Goal: Task Accomplishment & Management: Complete application form

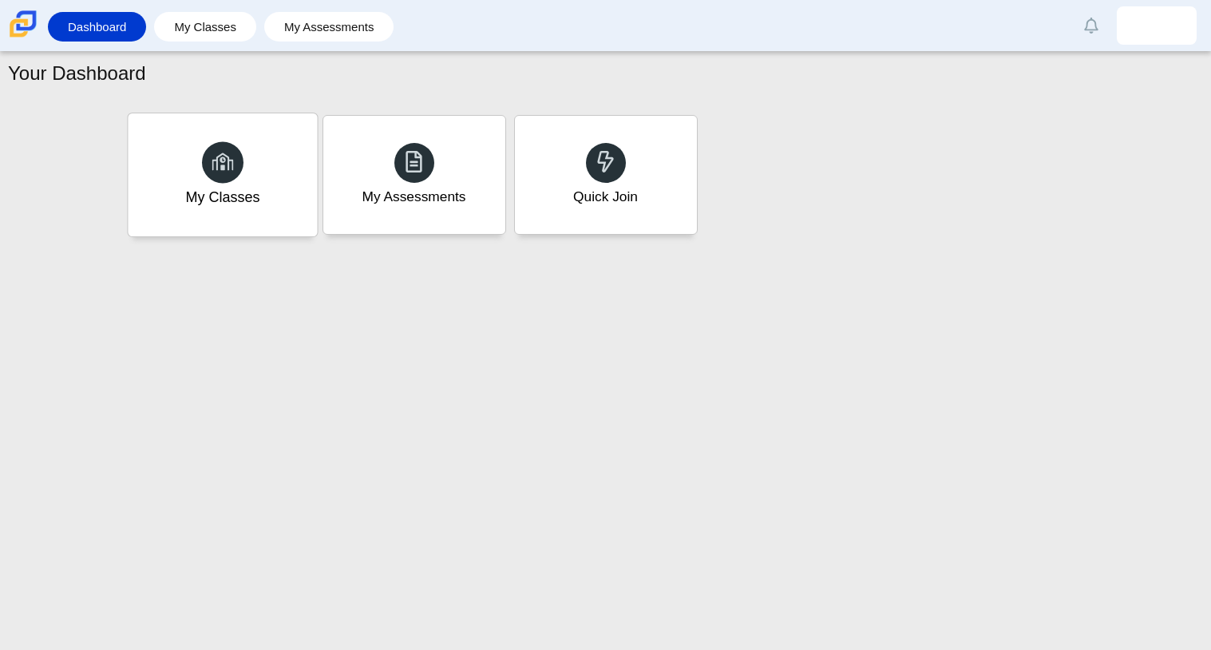
click at [268, 134] on div "My Classes" at bounding box center [222, 174] width 189 height 123
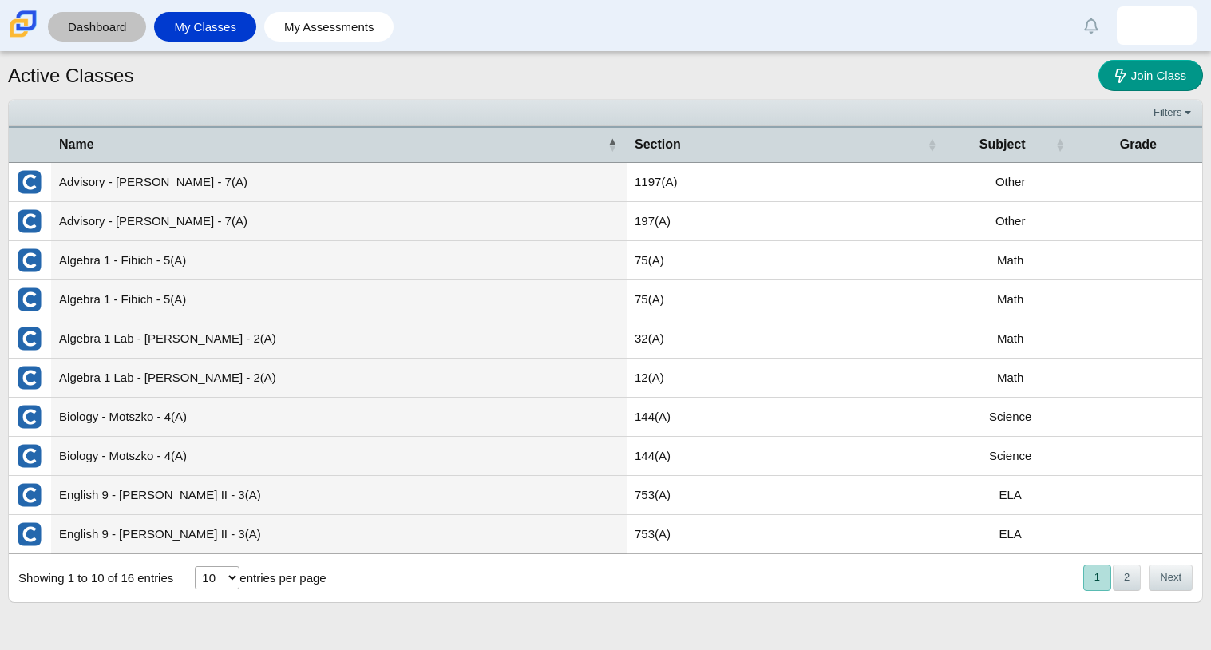
click at [137, 23] on link "Dashboard" at bounding box center [97, 27] width 82 height 30
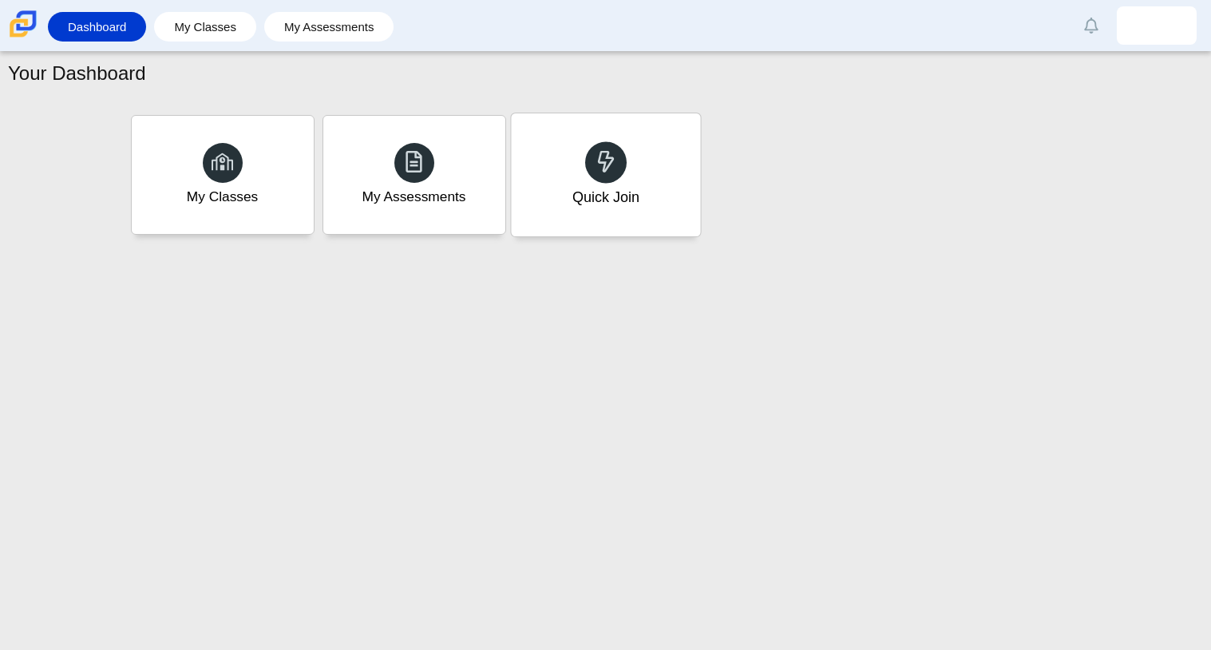
click at [665, 182] on div "Quick Join" at bounding box center [605, 174] width 189 height 123
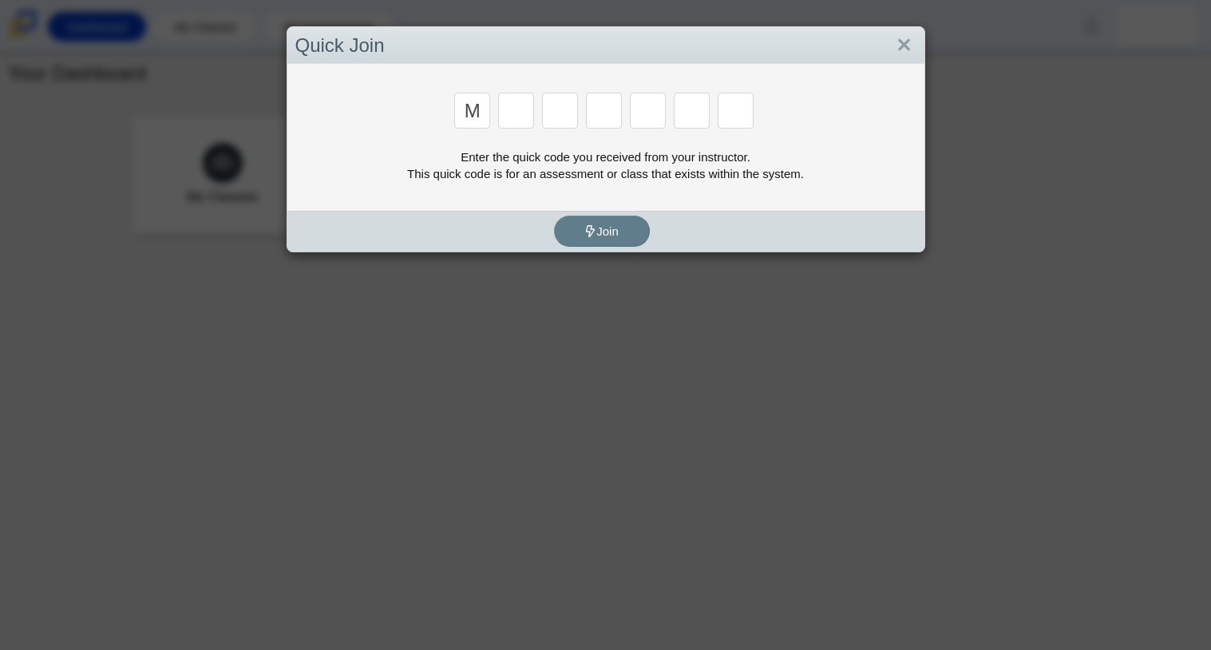
type input "M"
type input "7"
type input "E"
type input "3"
type input "E"
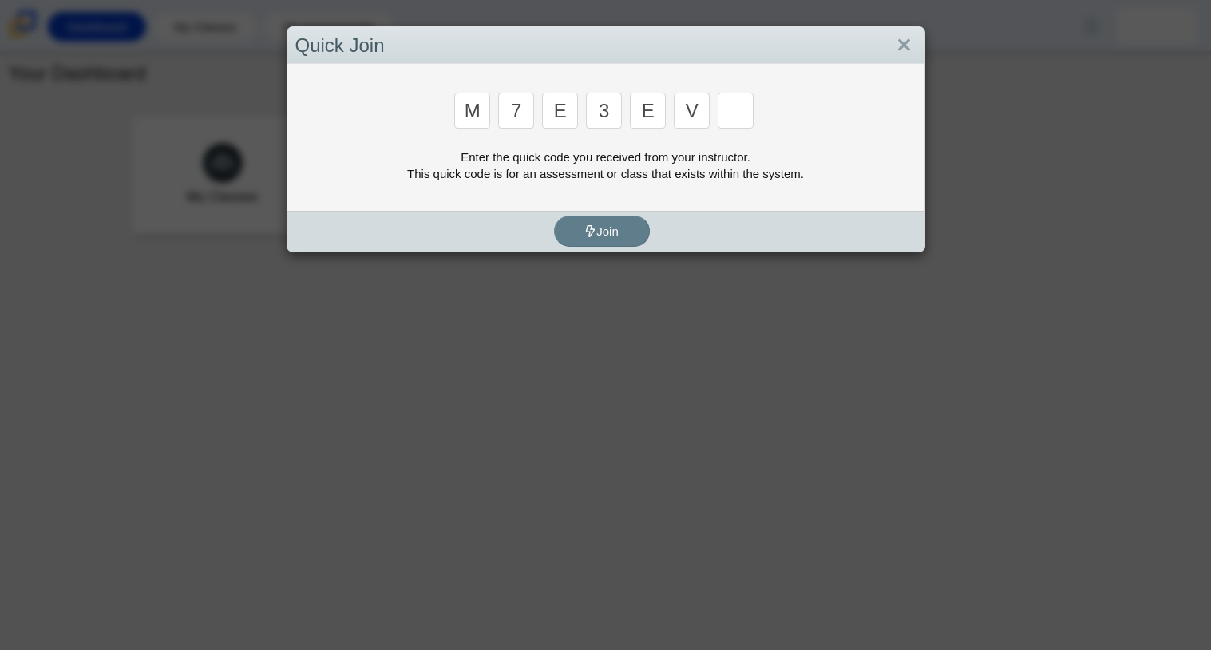
type input "v"
type input "w"
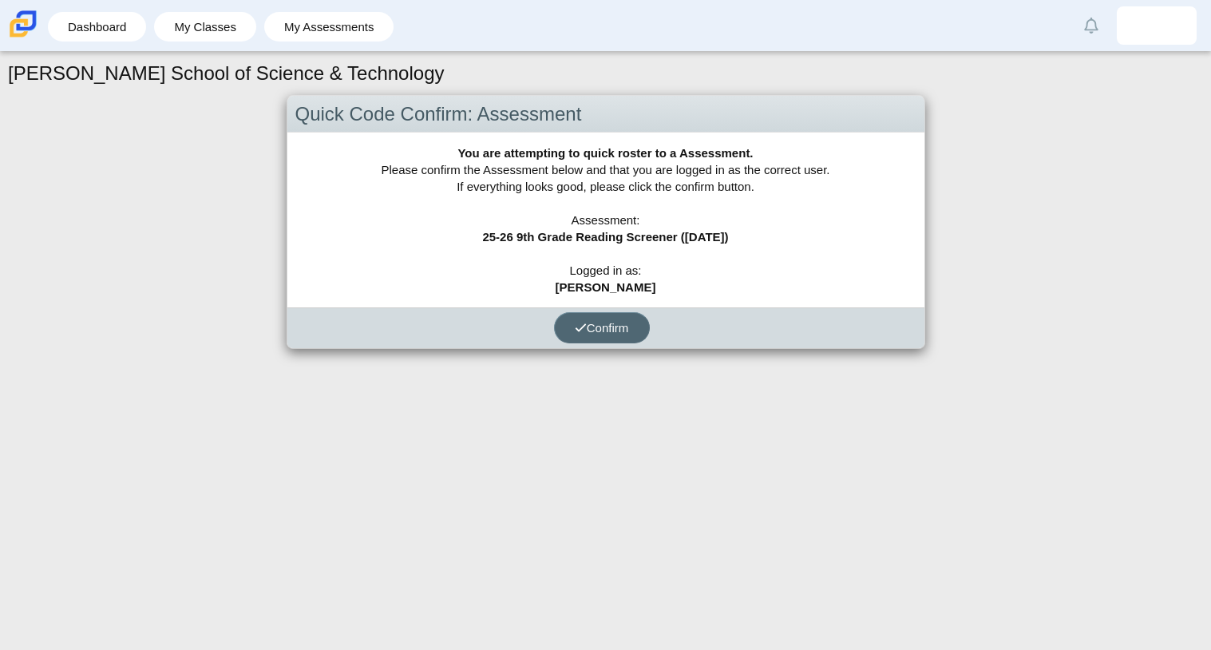
click at [637, 317] on button "Confirm" at bounding box center [602, 327] width 96 height 31
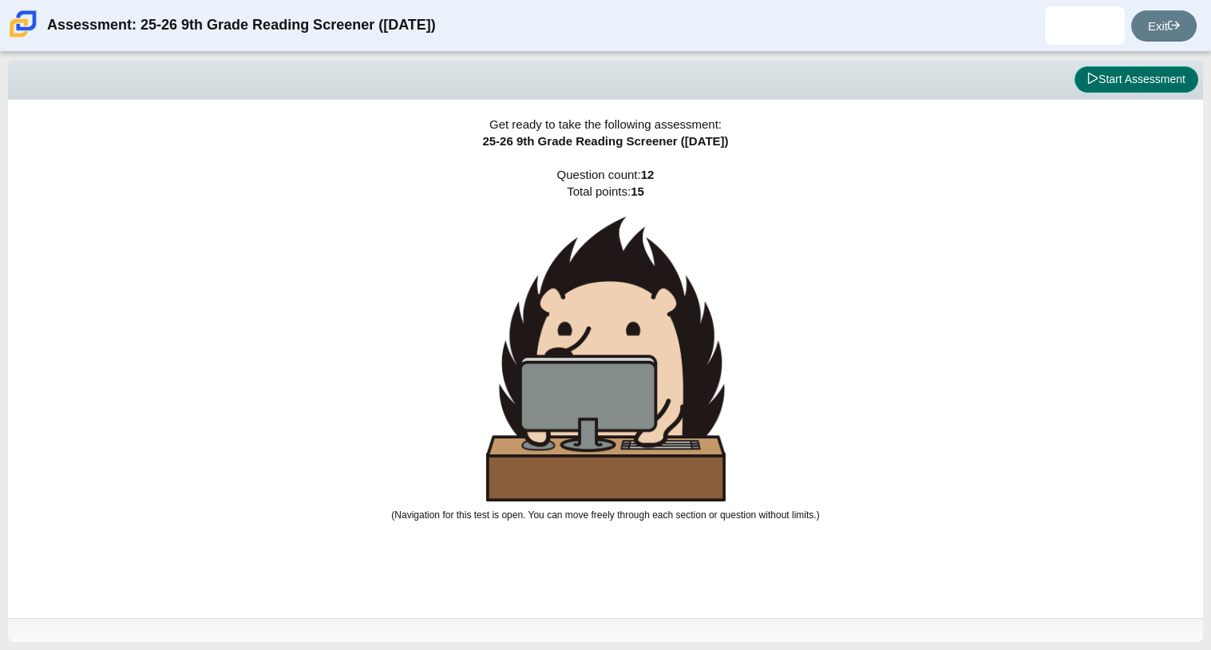
click at [1104, 81] on button "Start Assessment" at bounding box center [1136, 79] width 124 height 27
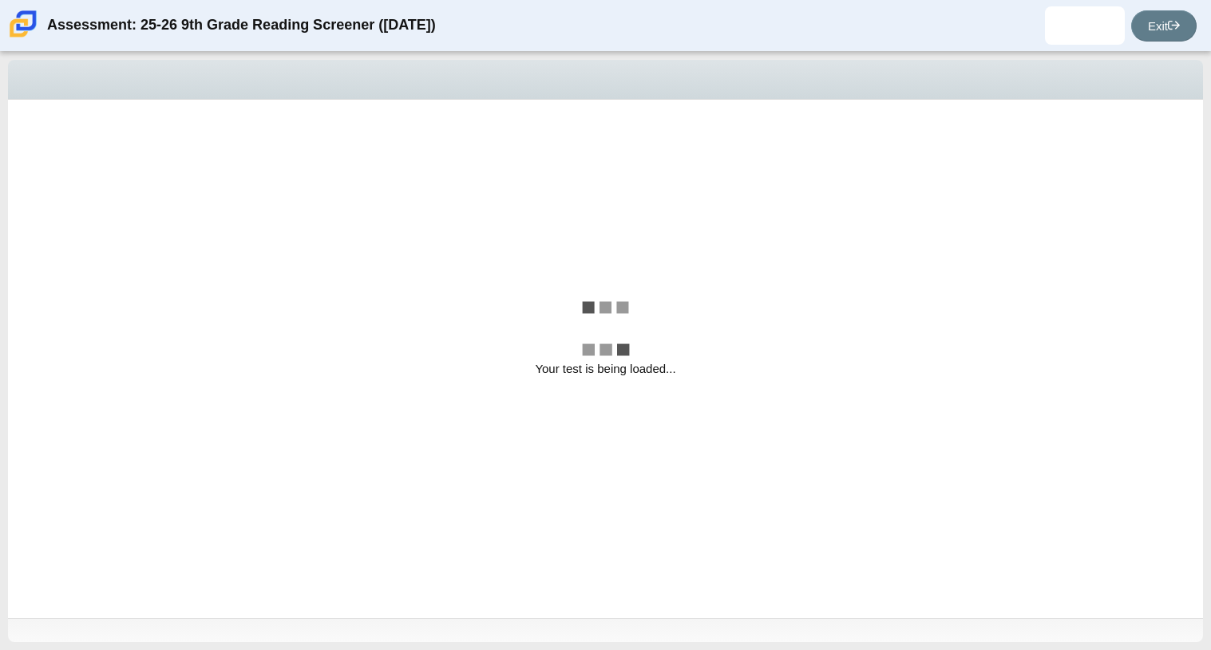
select select "ccc5b315-3c7c-471c-bf90-f22c8299c798"
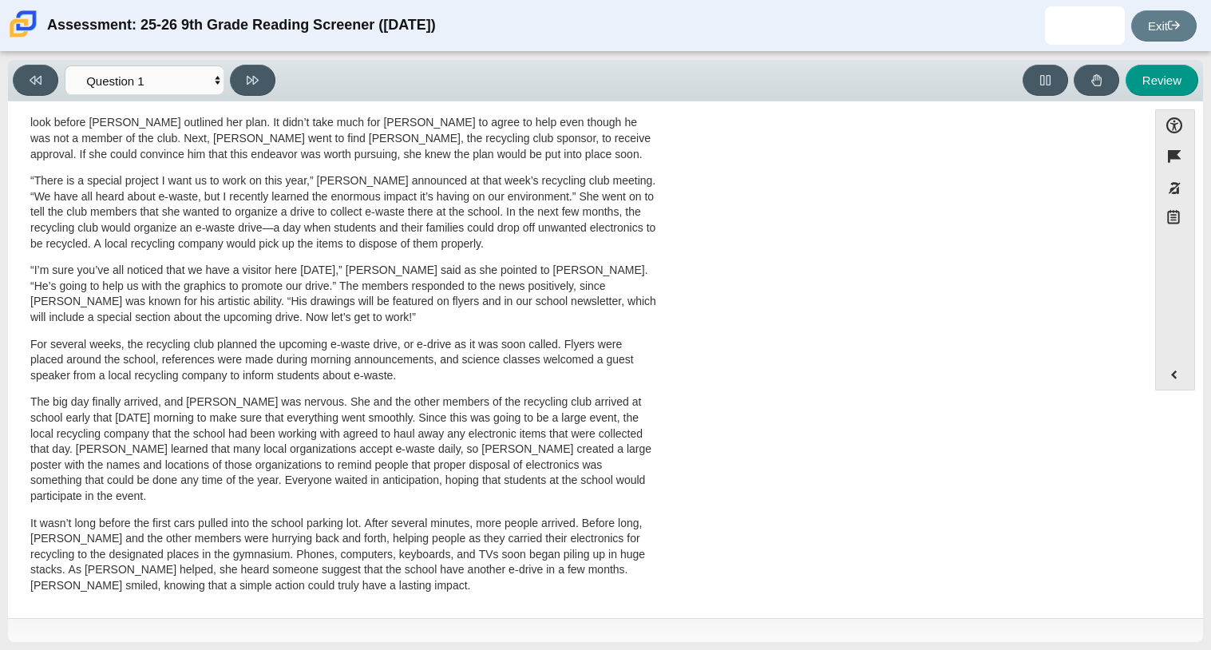
scroll to position [425, 0]
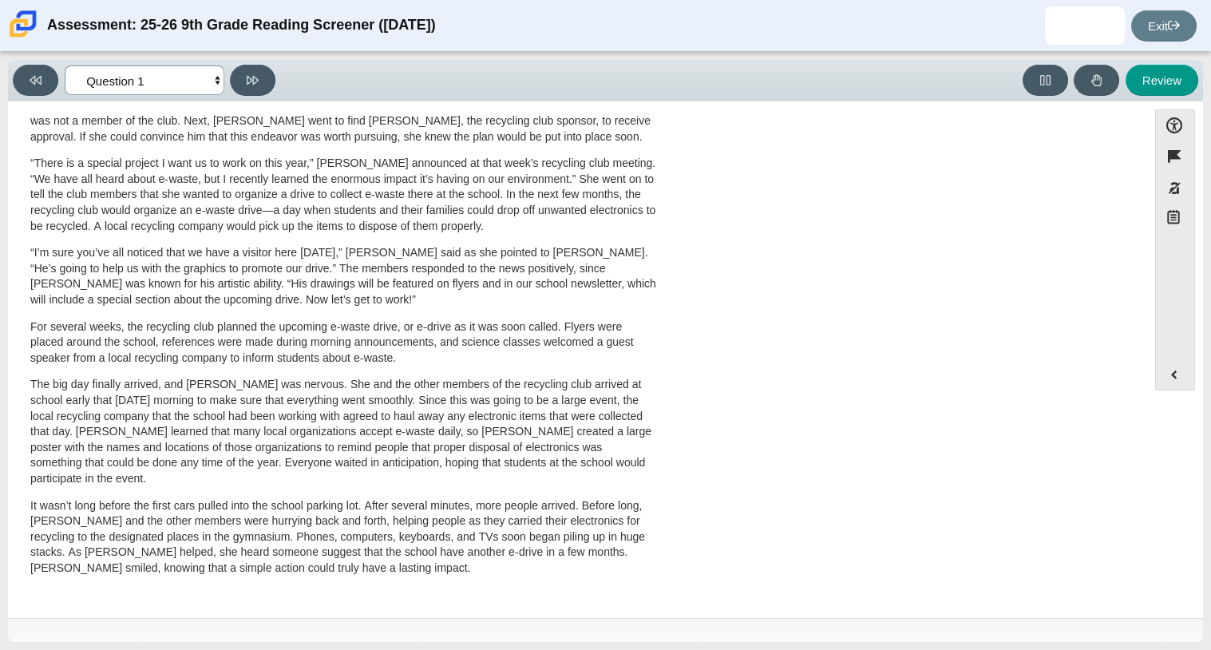
click at [216, 85] on select "Questions Question 1 Question 2 Question 3 Question 4 Question 5 Question 6 Que…" at bounding box center [145, 80] width 160 height 30
click at [192, 73] on select "Questions Question 1 Question 2 Question 3 Question 4 Question 5 Question 6 Que…" at bounding box center [145, 80] width 160 height 30
click at [117, 89] on select "Questions Question 1 Question 2 Question 3 Question 4 Question 5 Question 6 Que…" at bounding box center [145, 80] width 160 height 30
click at [612, 279] on p "“I’m sure you’ve all noticed that we have a visitor here [DATE],” [PERSON_NAME]…" at bounding box center [343, 276] width 626 height 62
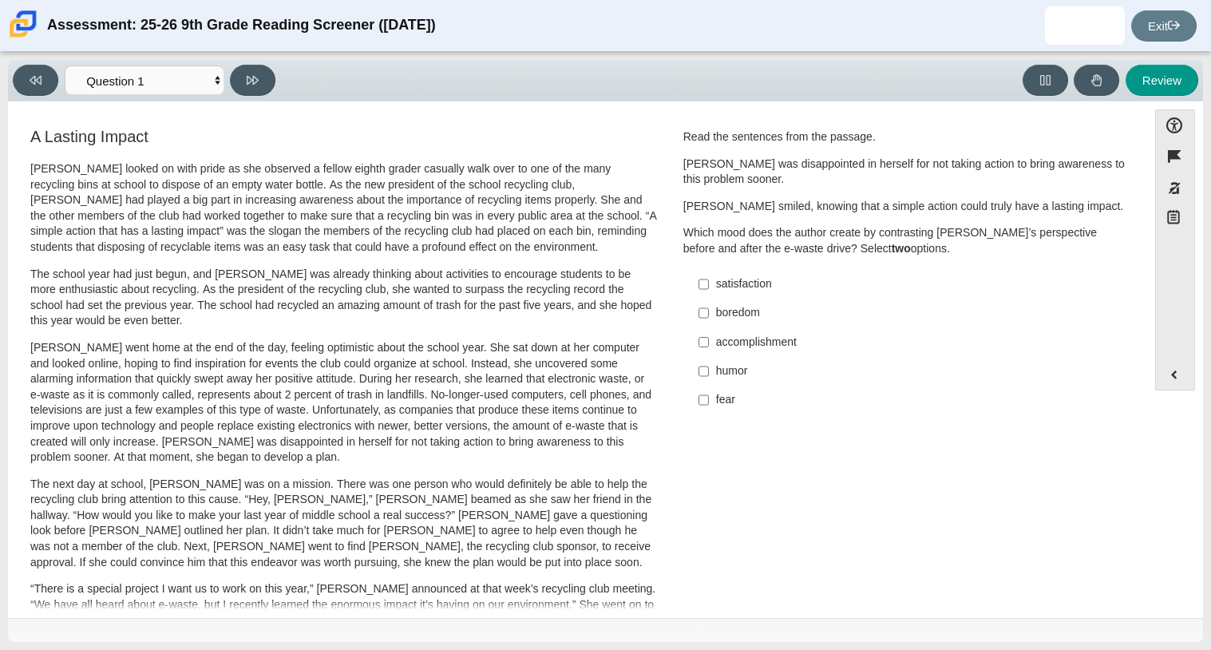
scroll to position [2, 0]
click at [785, 342] on div "accomplishment" at bounding box center [917, 341] width 403 height 16
click at [709, 342] on input "accomplishment accomplishment" at bounding box center [703, 340] width 10 height 29
checkbox input "true"
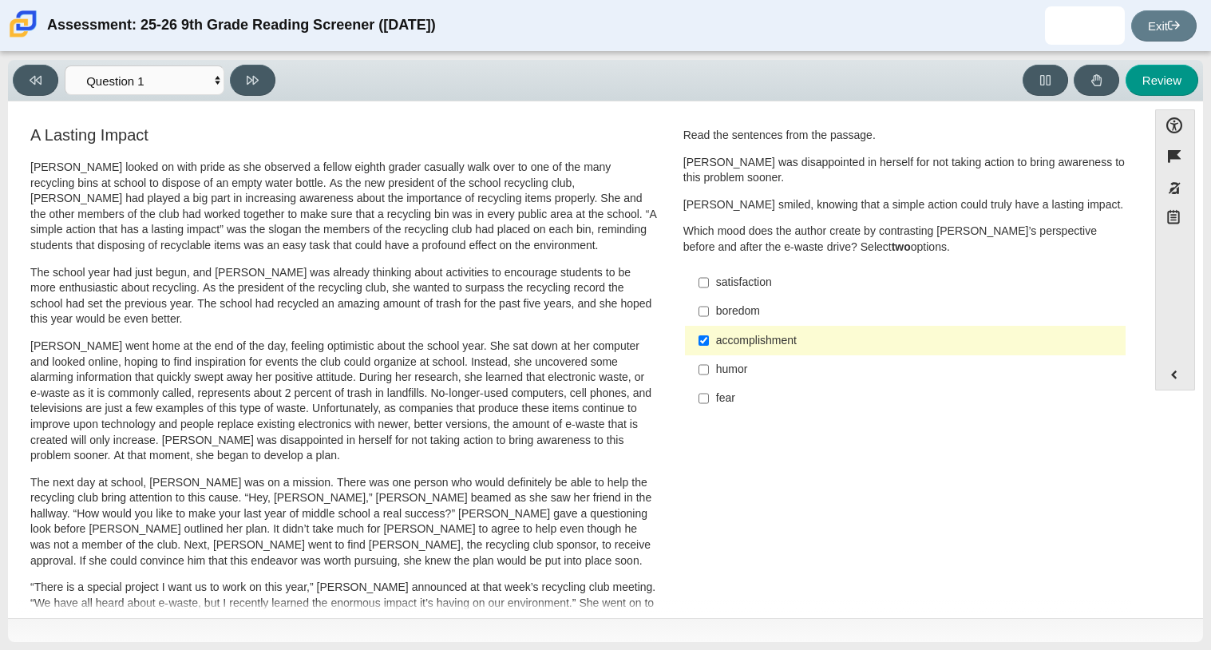
click at [759, 279] on div "satisfaction" at bounding box center [917, 283] width 403 height 16
click at [709, 279] on input "satisfaction satisfaction" at bounding box center [703, 282] width 10 height 29
checkbox input "true"
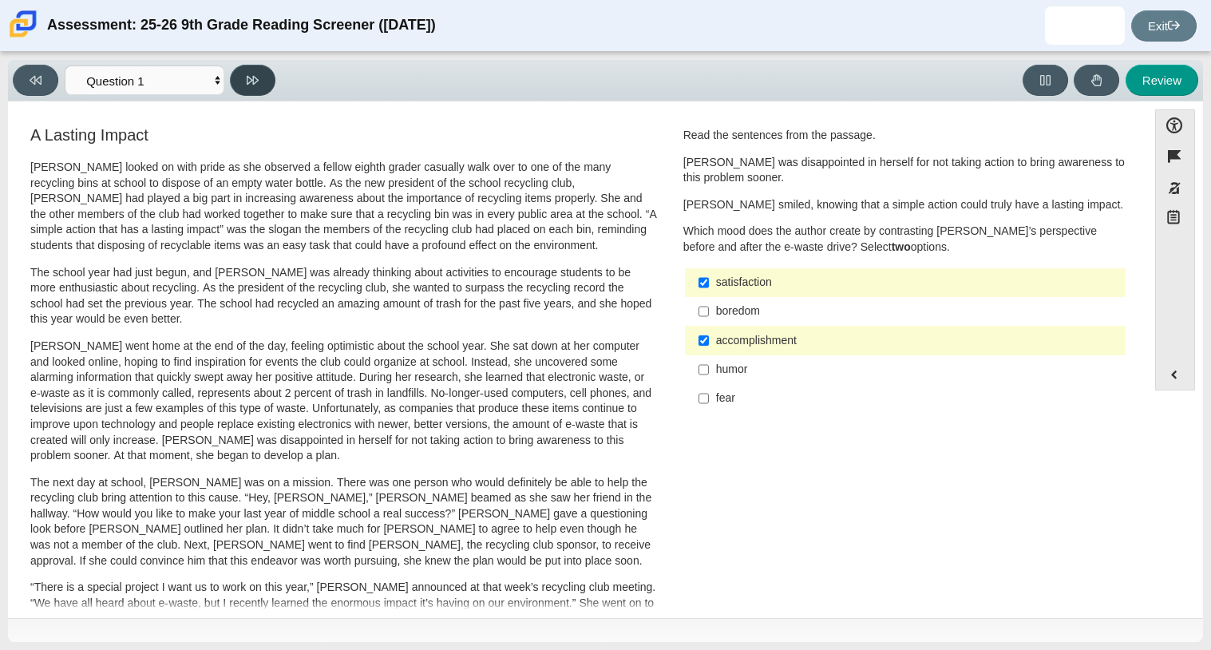
click at [249, 68] on button at bounding box center [252, 80] width 45 height 31
select select "0ff64528-ffd7-428d-b192-babfaadd44e8"
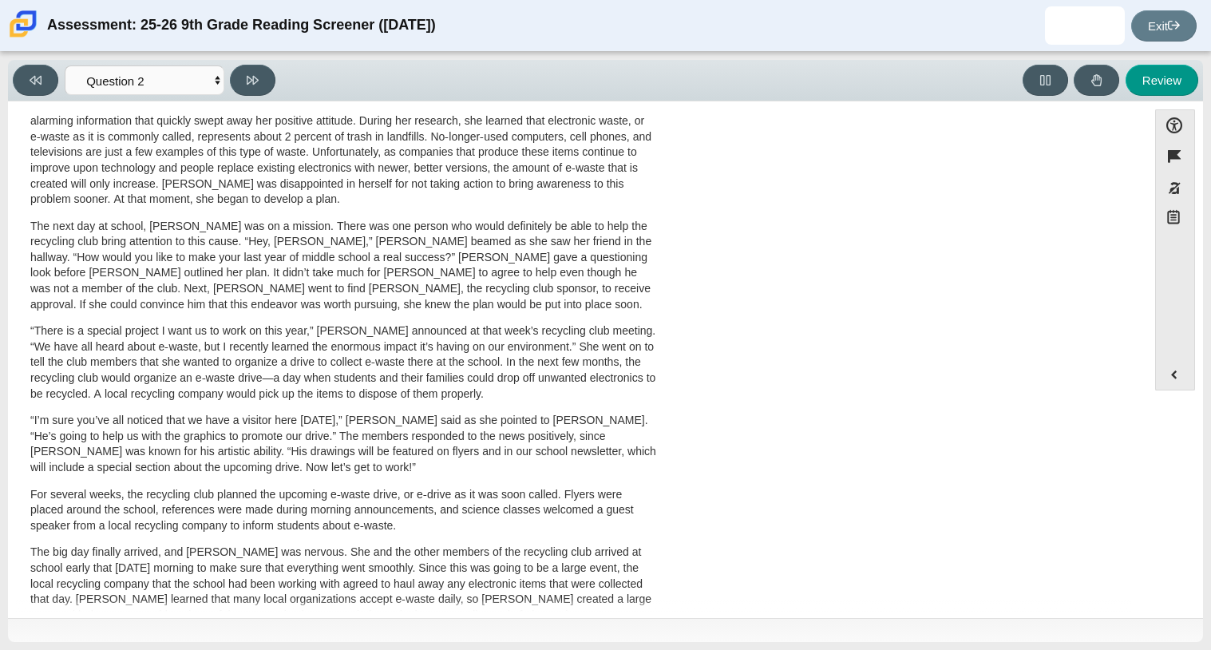
scroll to position [0, 0]
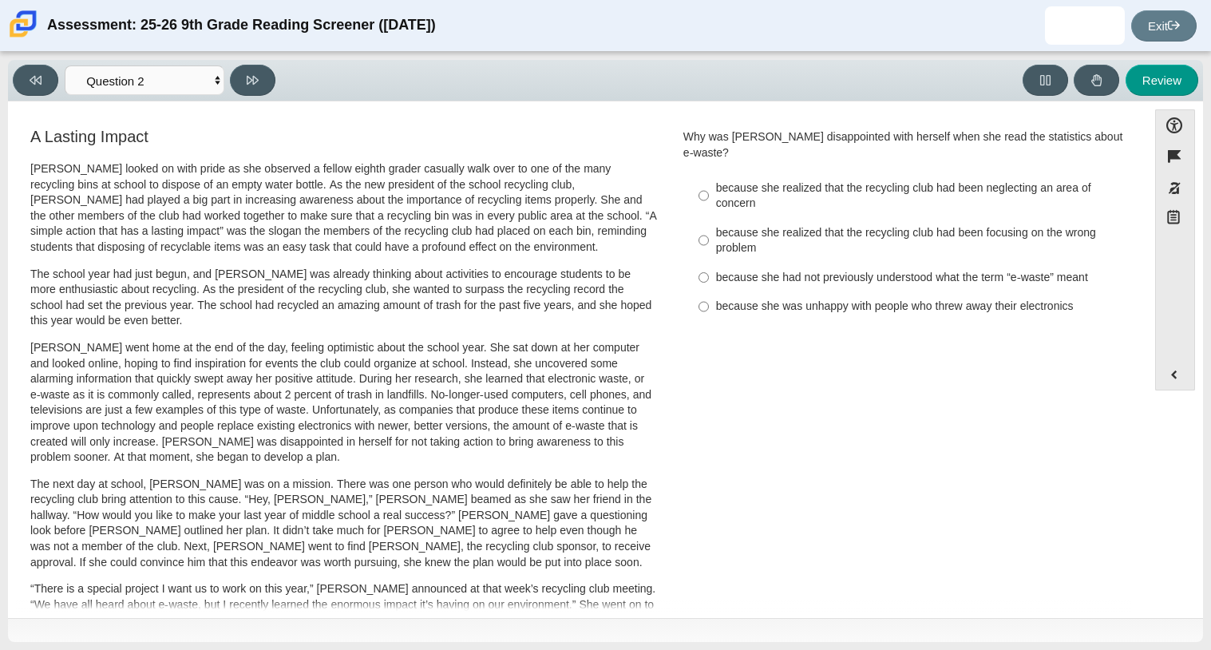
click at [775, 192] on div "because she realized that the recycling club had been neglecting an area of con…" at bounding box center [917, 195] width 403 height 31
click at [709, 192] on input "because she realized that the recycling club had been neglecting an area of con…" at bounding box center [703, 195] width 10 height 45
radio input "true"
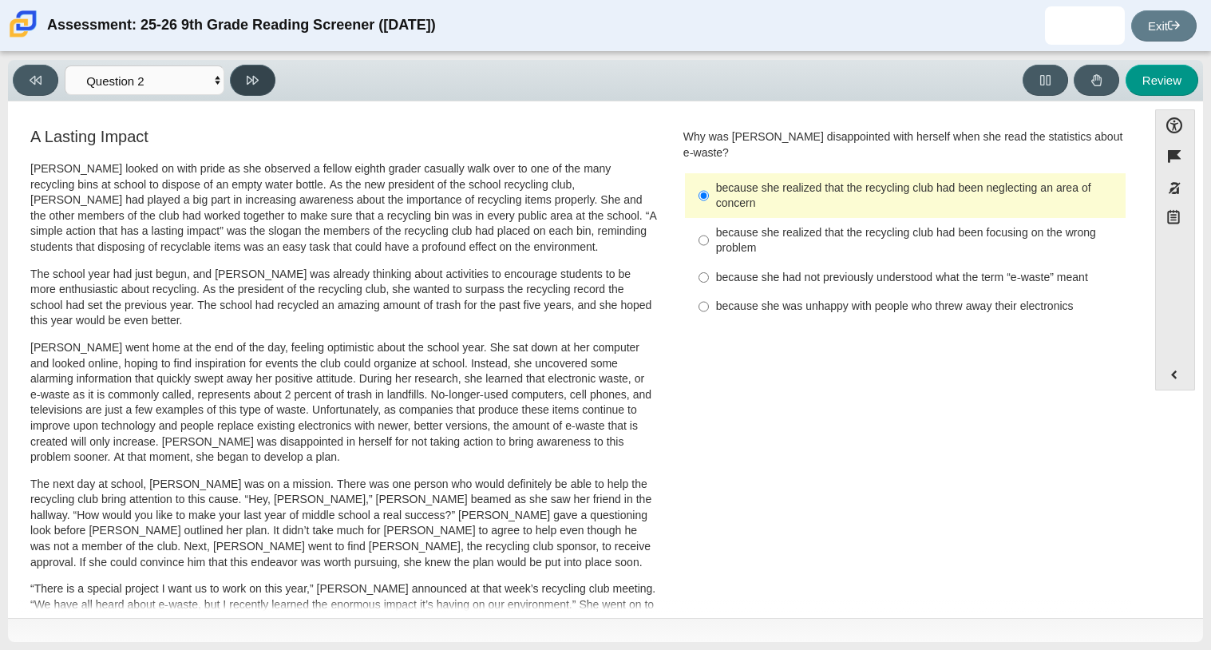
click at [253, 81] on icon at bounding box center [253, 80] width 12 height 9
select select "7ce3d843-6974-4858-901c-1ff39630e843"
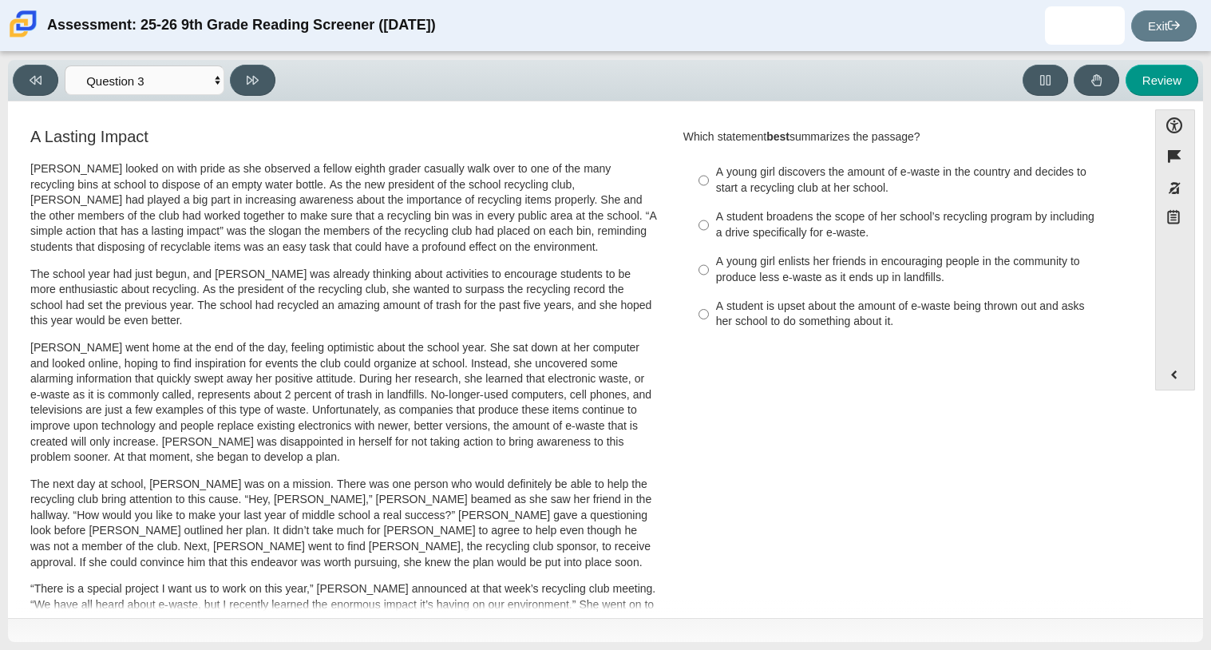
click at [725, 181] on div "A young girl discovers the amount of e-waste in the country and decides to star…" at bounding box center [917, 179] width 403 height 31
click at [709, 181] on input "A young girl discovers the amount of e-waste in the country and decides to star…" at bounding box center [703, 180] width 10 height 45
radio input "true"
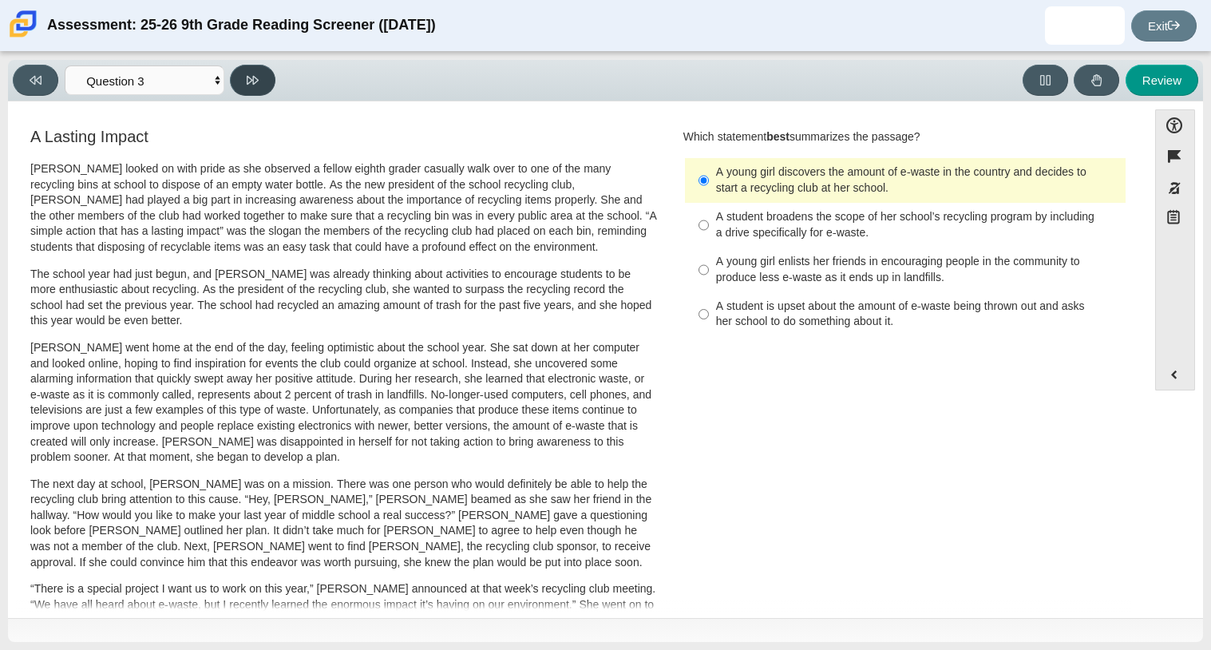
click at [269, 71] on button at bounding box center [252, 80] width 45 height 31
select select "ca9ea0f1-49c5-4bd1-83b0-472c18652b42"
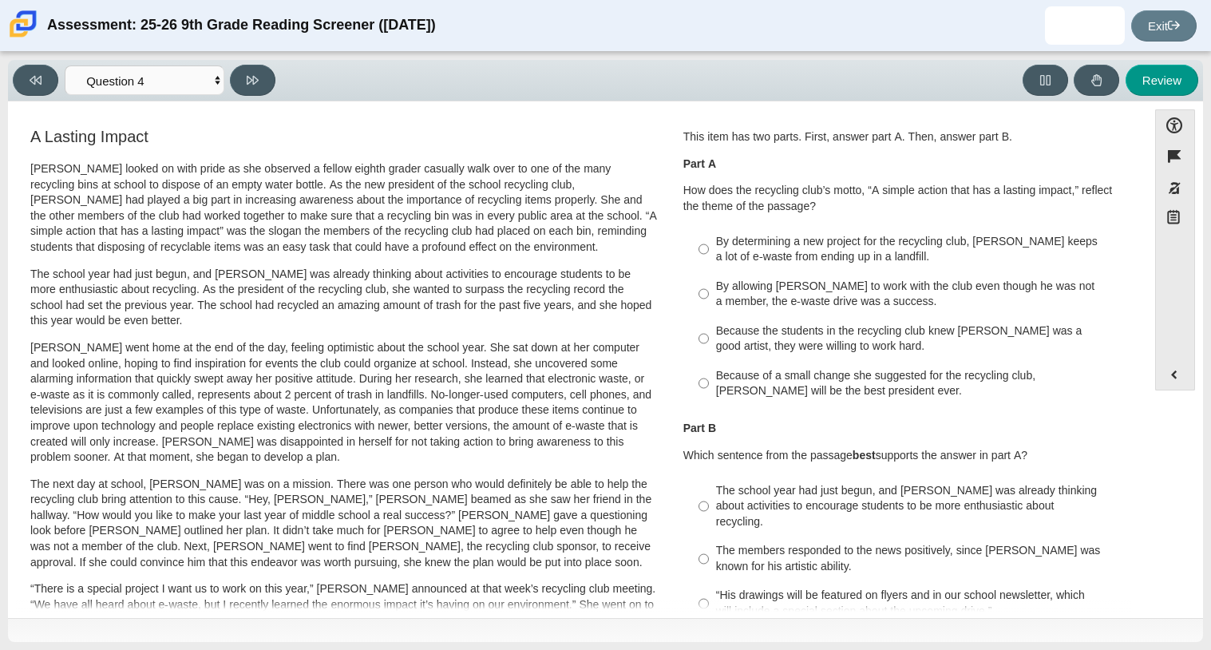
click at [793, 262] on div "By determining a new project for the recycling club, [PERSON_NAME] keeps a lot …" at bounding box center [917, 249] width 403 height 31
click at [709, 262] on input "By determining a new project for the recycling club, [PERSON_NAME] keeps a lot …" at bounding box center [703, 249] width 10 height 45
radio input "true"
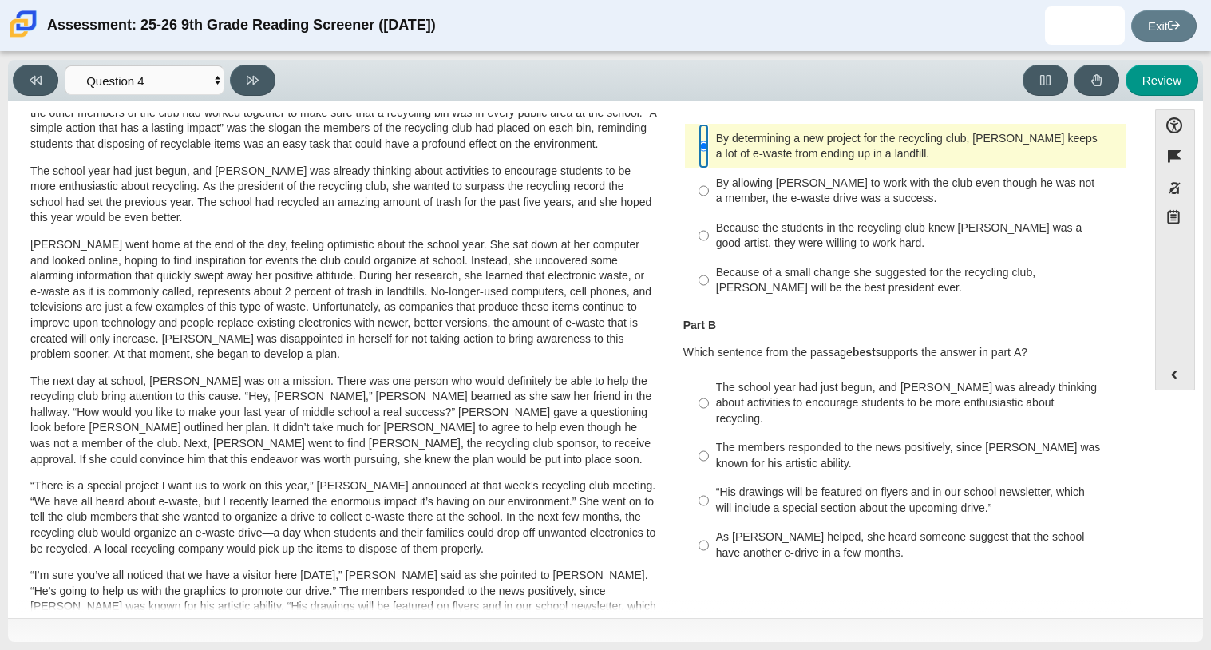
scroll to position [97, 0]
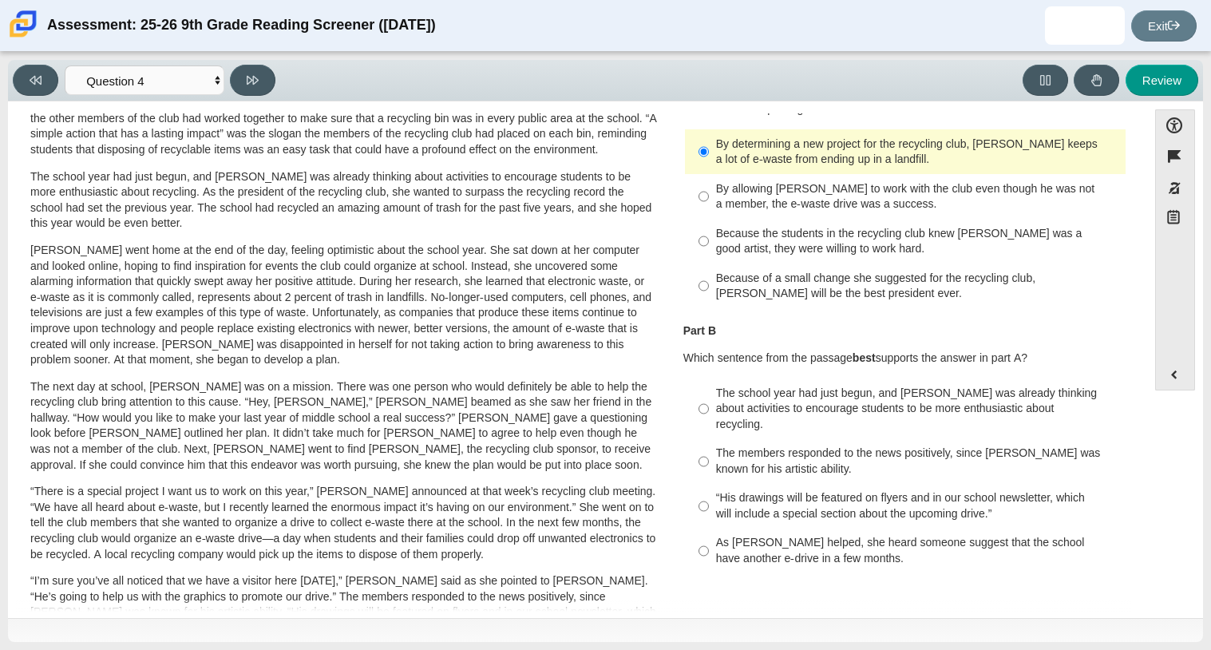
click at [947, 412] on div "The school year had just begun, and [PERSON_NAME] was already thinking about ac…" at bounding box center [917, 408] width 403 height 47
click at [709, 412] on input "The school year had just begun, and [PERSON_NAME] was already thinking about ac…" at bounding box center [703, 408] width 10 height 61
radio input "true"
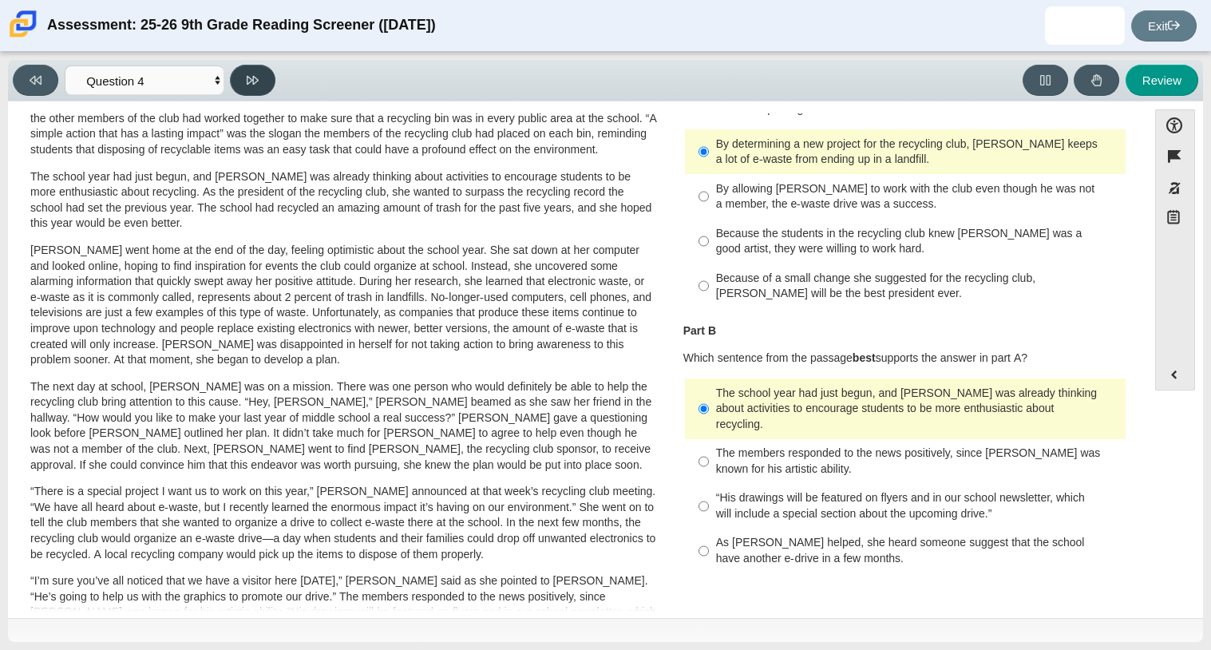
click at [275, 82] on button at bounding box center [252, 80] width 45 height 31
select select "e41f1a79-e29f-4095-8030-a53364015bed"
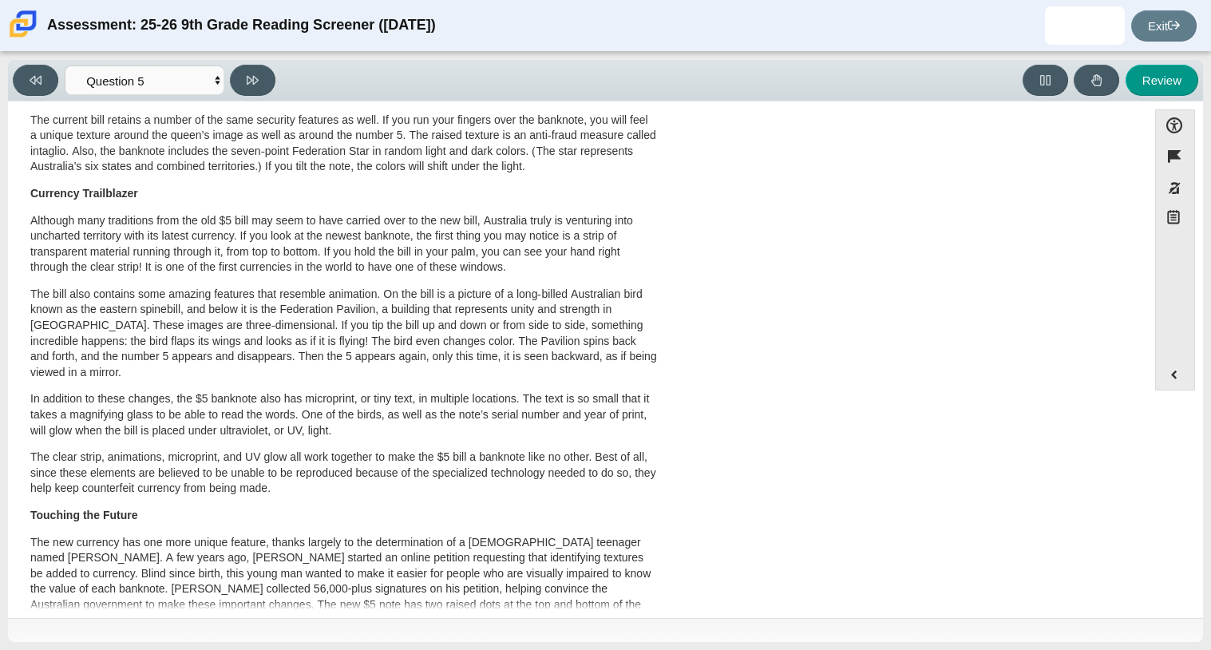
scroll to position [0, 0]
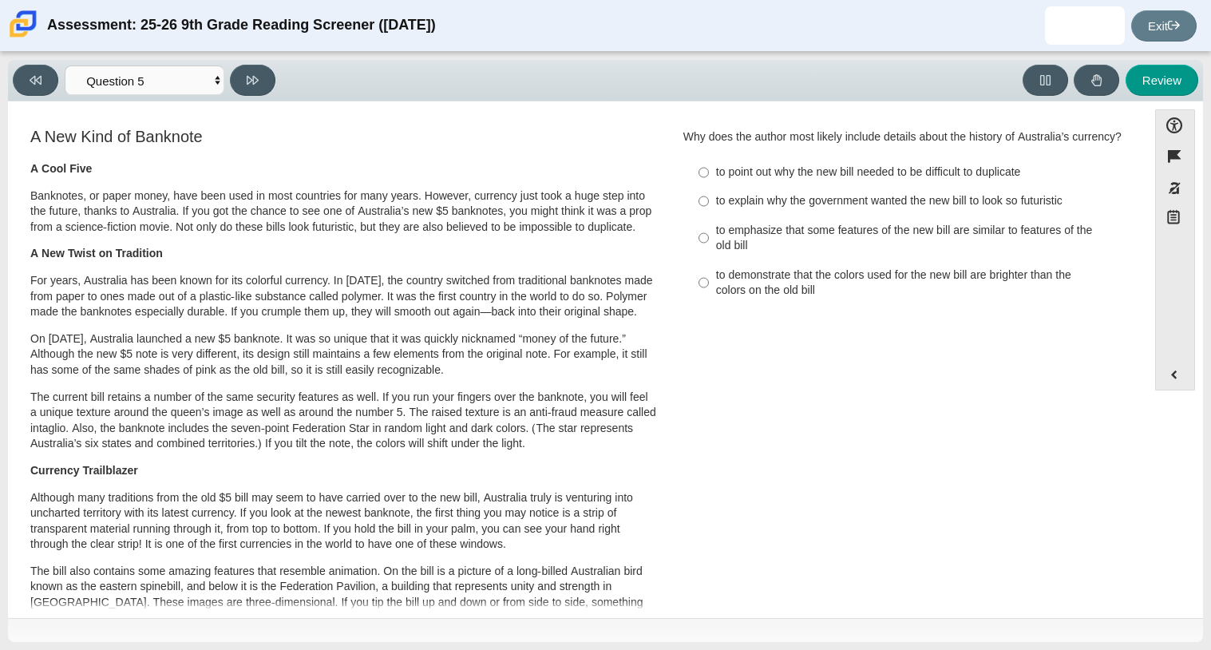
click at [799, 254] on div "to emphasize that some features of the new bill are similar to features of the …" at bounding box center [917, 238] width 403 height 31
click at [709, 260] on input "to emphasize that some features of the new bill are similar to features of the …" at bounding box center [703, 237] width 10 height 45
radio input "true"
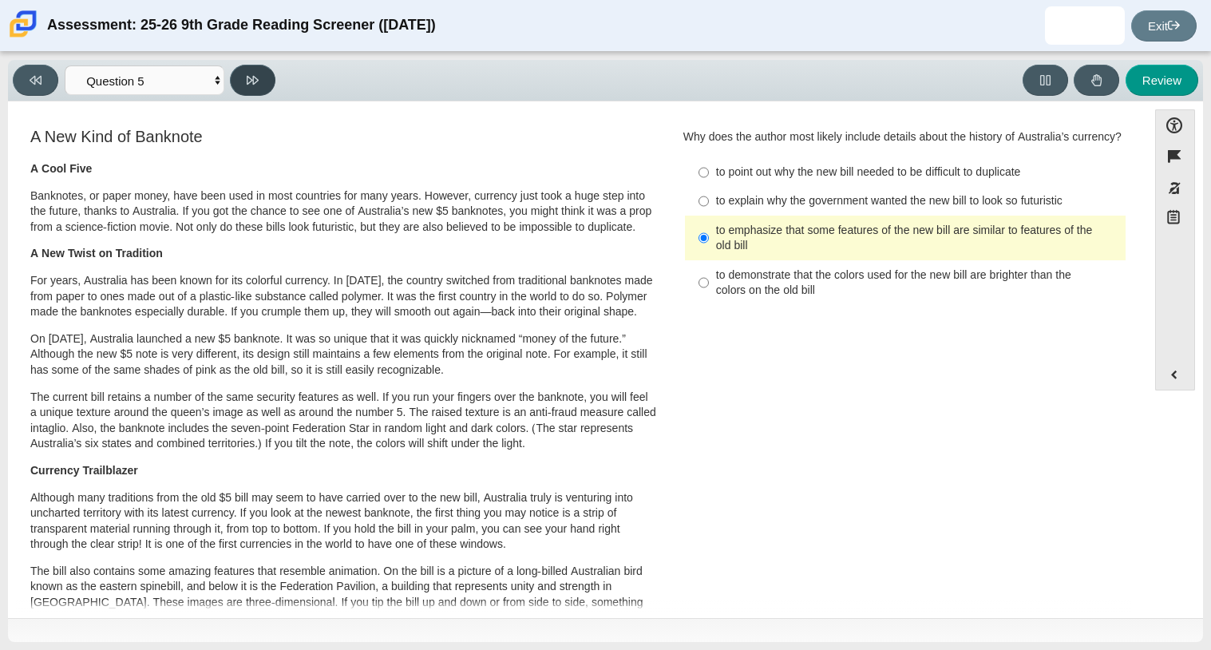
click at [255, 85] on icon at bounding box center [253, 80] width 12 height 12
select select "69146e31-7b3d-4a3e-9ce6-f30c24342ae0"
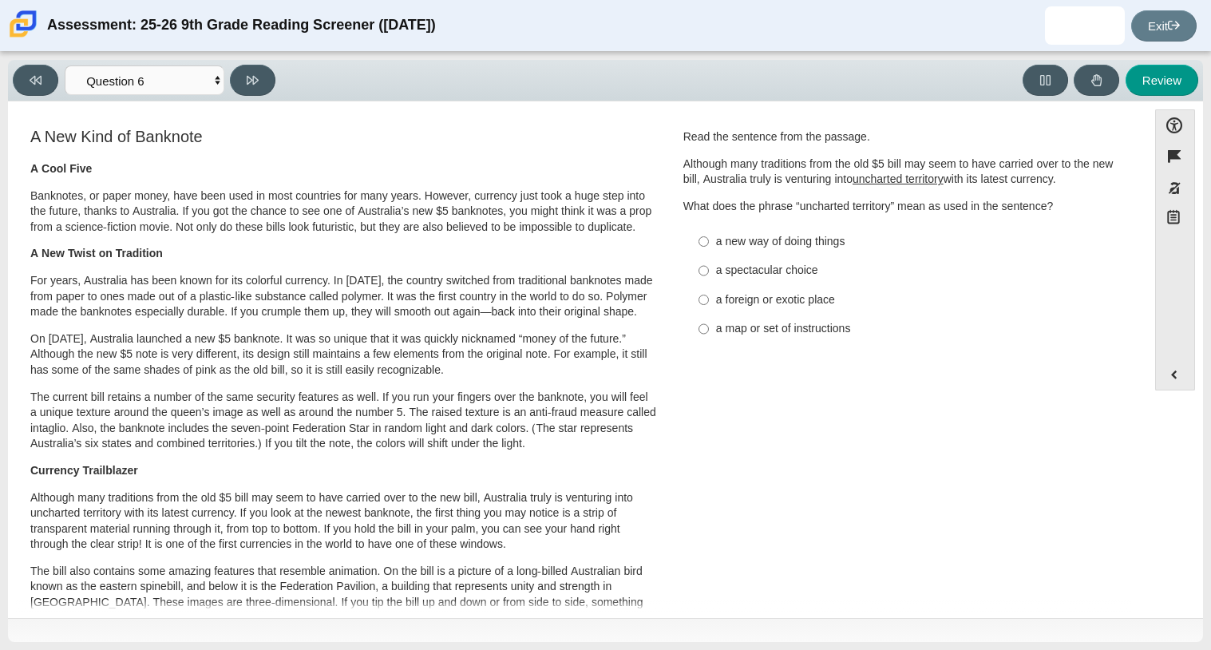
click at [697, 368] on div "A New Kind of Banknote A Cool Five Banknotes, or paper money, have been used in…" at bounding box center [577, 584] width 1123 height 919
click at [741, 387] on div "A New Kind of Banknote A Cool Five Banknotes, or paper money, have been used in…" at bounding box center [577, 584] width 1123 height 919
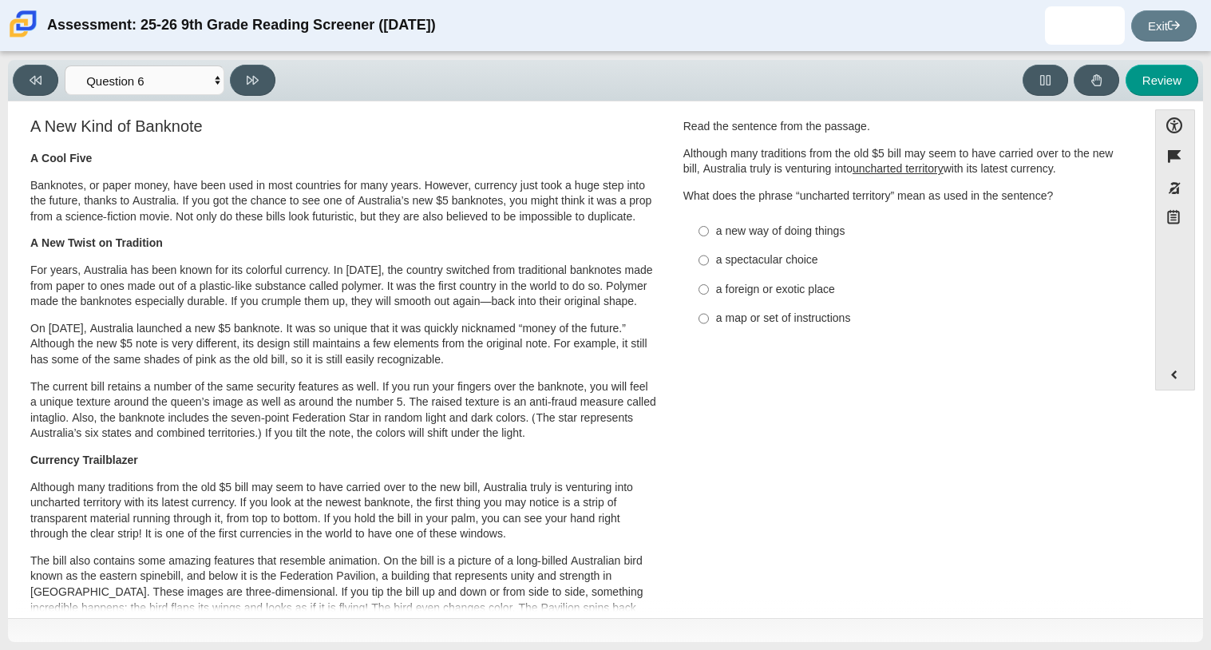
scroll to position [17, 0]
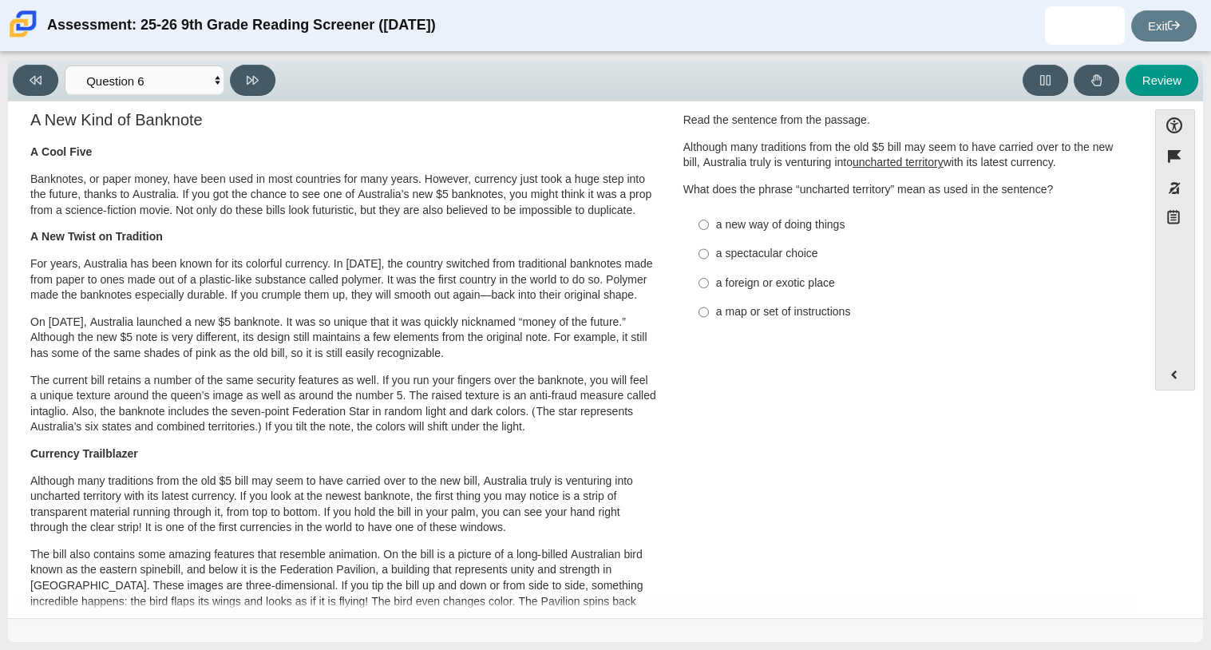
click at [767, 223] on div "a new way of doing things" at bounding box center [917, 225] width 403 height 16
click at [709, 223] on input "a new way of doing things a new way of doing things" at bounding box center [703, 224] width 10 height 29
radio input "true"
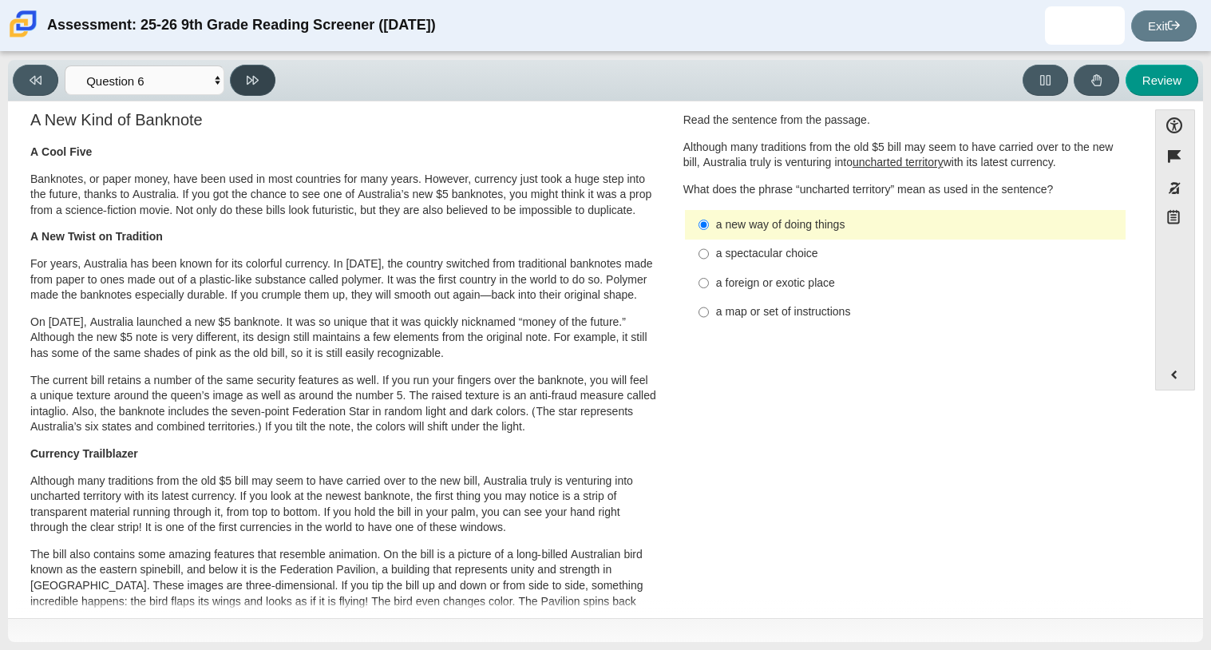
click at [268, 73] on button at bounding box center [252, 80] width 45 height 31
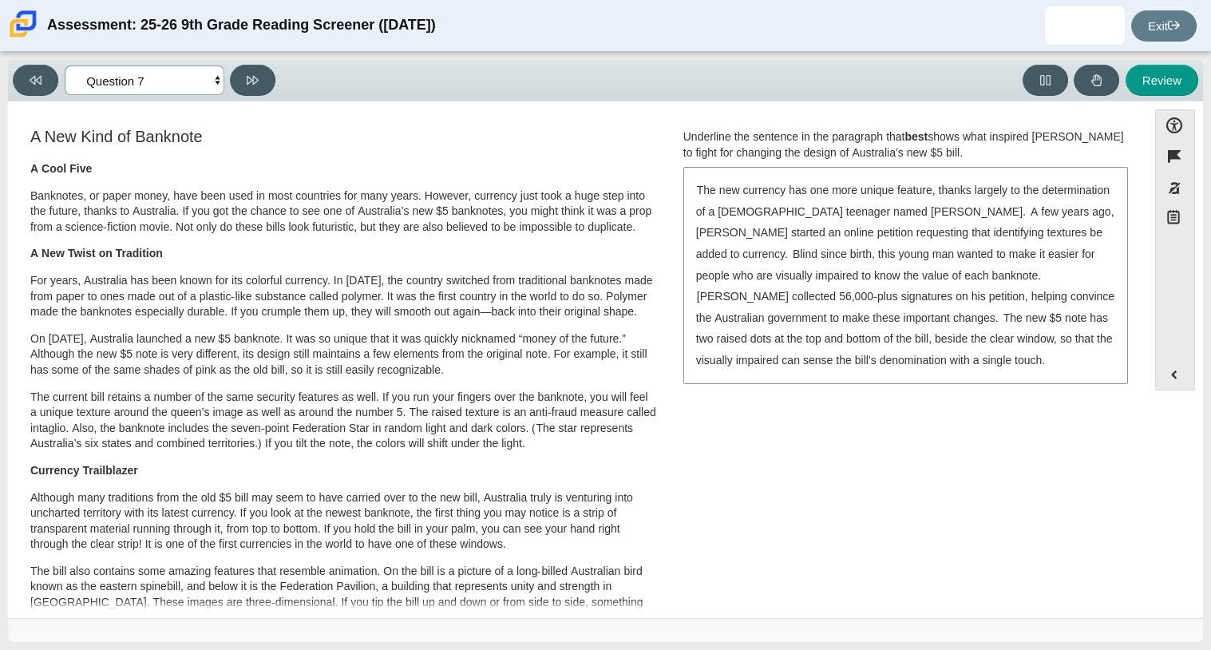
click at [209, 69] on select "Questions Question 1 Question 2 Question 3 Question 4 Question 5 Question 6 Que…" at bounding box center [145, 80] width 160 height 30
click at [208, 72] on select "Questions Question 1 Question 2 Question 3 Question 4 Question 5 Question 6 Que…" at bounding box center [145, 80] width 160 height 30
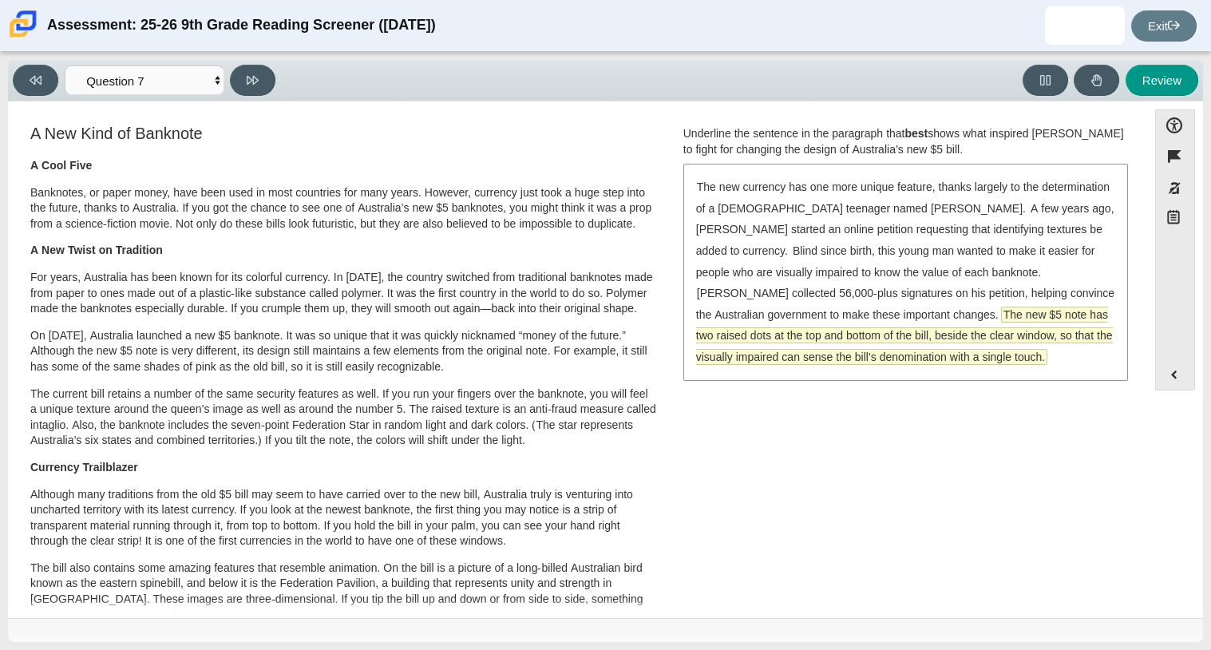
click at [1002, 313] on span "The new $5 note has two raised dots at the top and bottom of the bill, beside t…" at bounding box center [904, 335] width 417 height 57
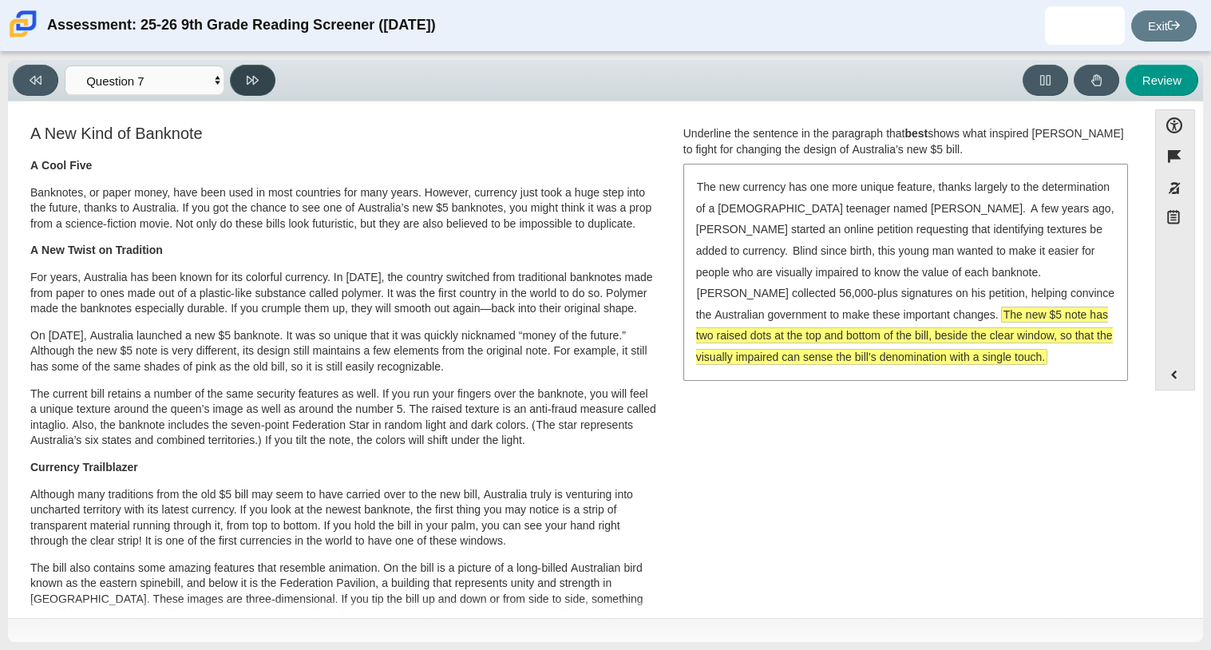
click at [253, 69] on button at bounding box center [252, 80] width 45 height 31
select select "ea8338c2-a6a3-418e-a305-2b963b54a290"
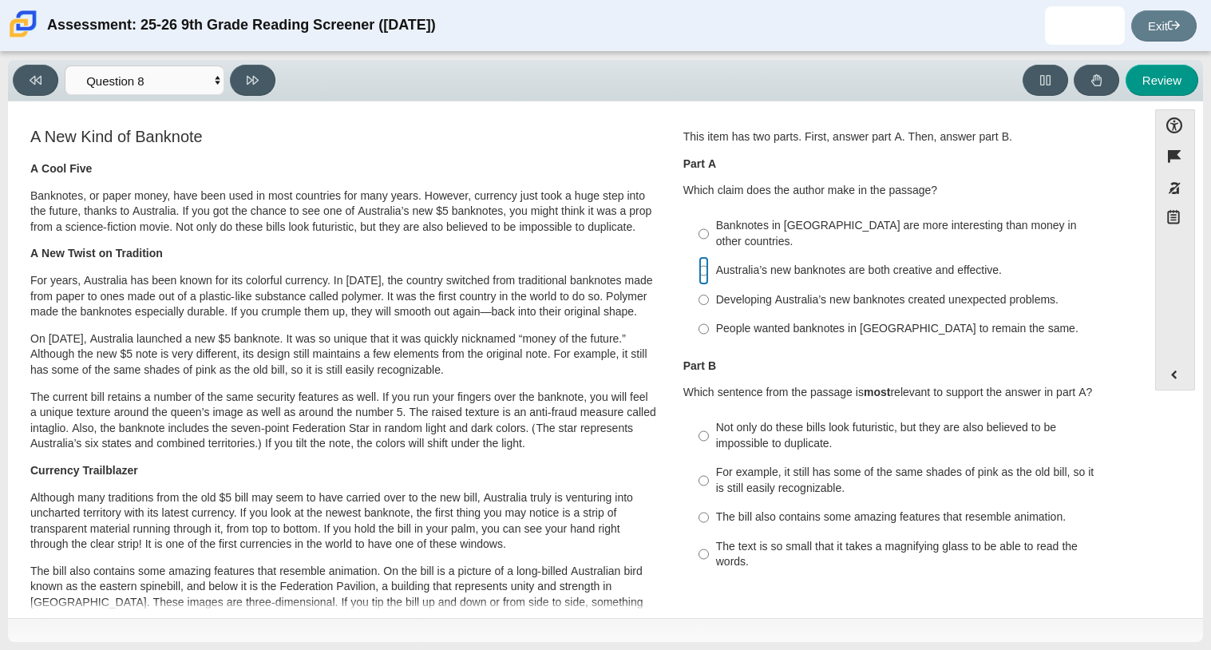
click at [698, 256] on input "Australia’s new banknotes are both creative and effective. Australia’s new bank…" at bounding box center [703, 270] width 10 height 29
radio input "true"
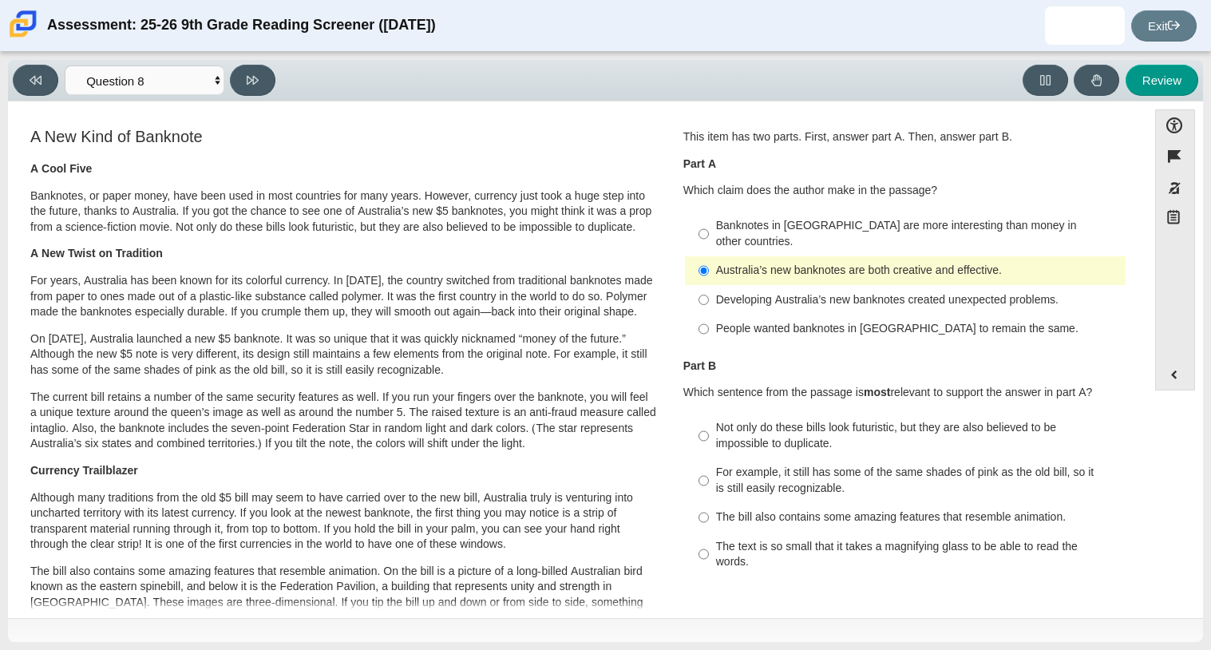
click at [748, 420] on div "Not only do these bills look futuristic, but they are also believed to be impos…" at bounding box center [917, 435] width 403 height 31
click at [709, 413] on input "Not only do these bills look futuristic, but they are also believed to be impos…" at bounding box center [703, 435] width 10 height 45
radio input "true"
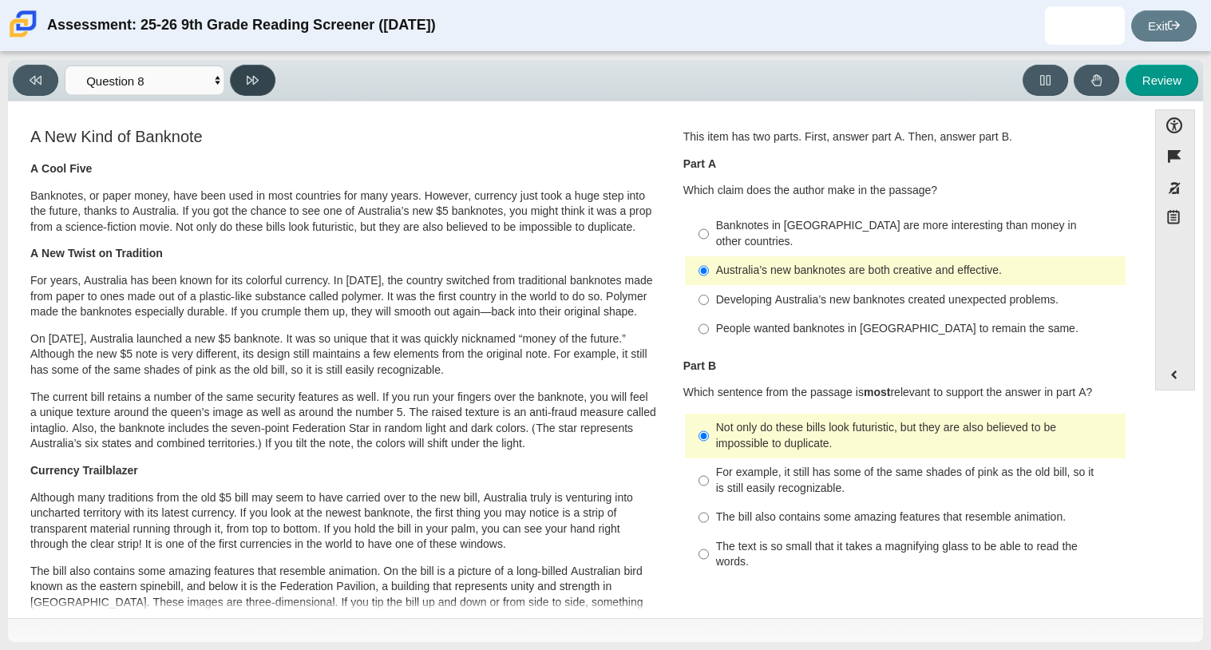
click at [253, 84] on icon at bounding box center [253, 80] width 12 height 12
select select "89f058d6-b15c-4ef5-a4b3-fdaffb8868b6"
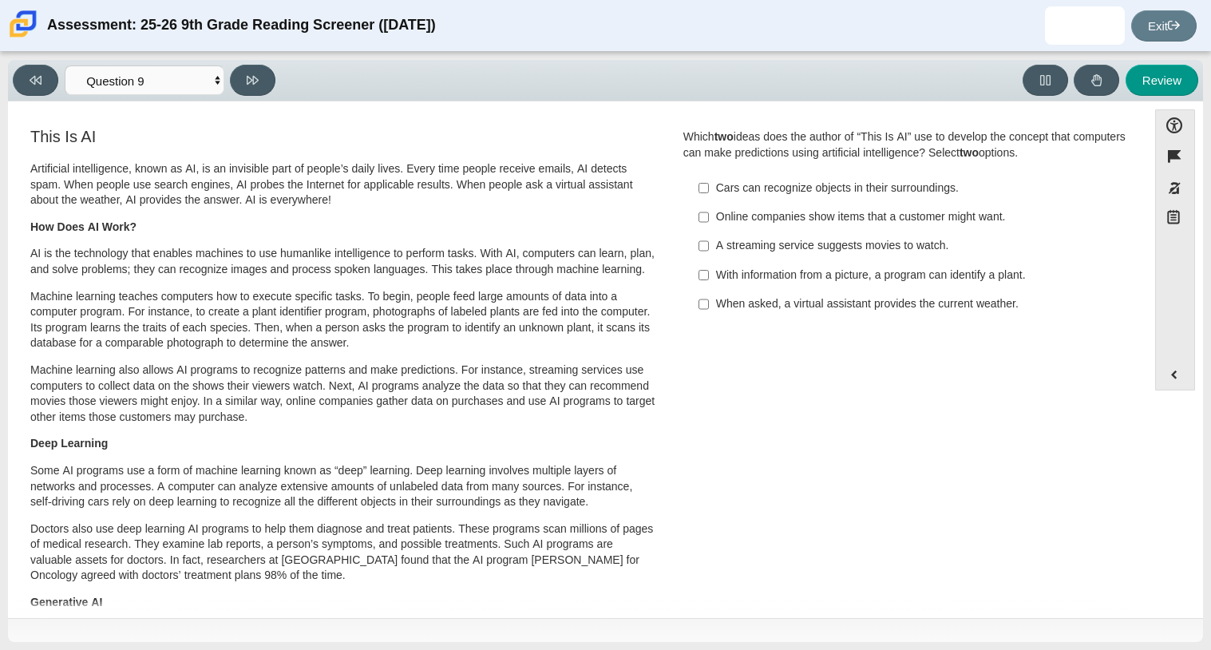
click at [807, 184] on div "Cars can recognize objects in their surroundings." at bounding box center [917, 188] width 403 height 16
click at [709, 184] on input "Cars can recognize objects in their surroundings. Cars can recognize objects in…" at bounding box center [703, 187] width 10 height 29
checkbox input "true"
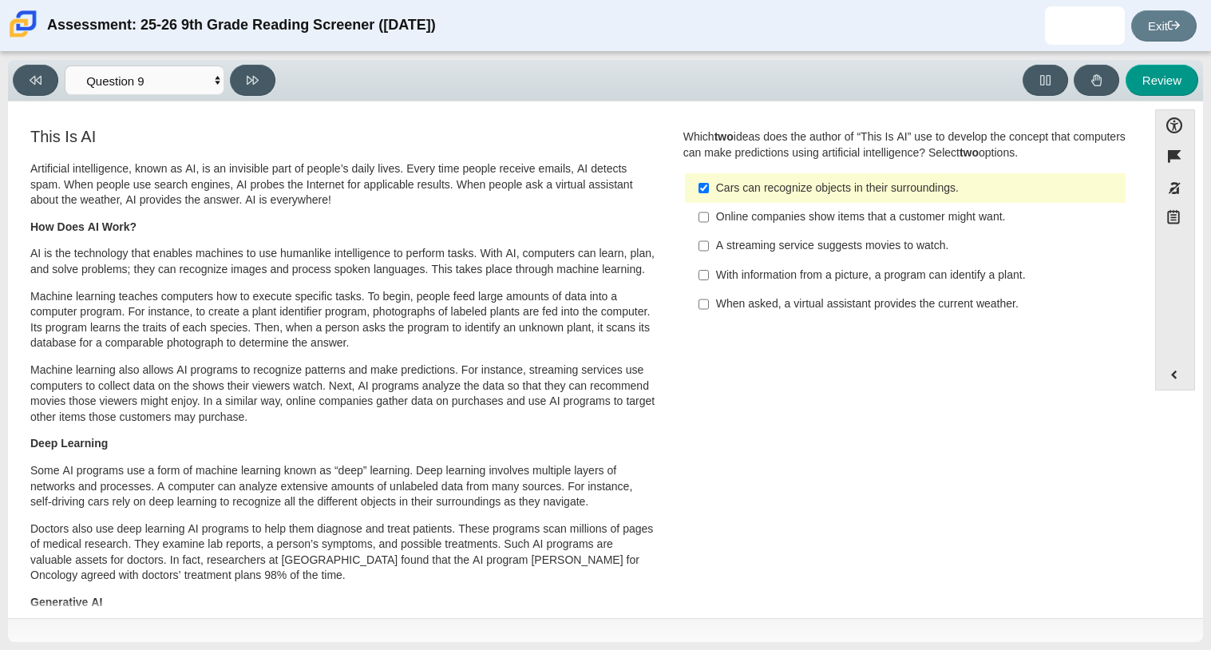
click at [965, 203] on label "Online companies show items that a customer might want. Online companies show i…" at bounding box center [906, 217] width 438 height 29
click at [709, 203] on input "Online companies show items that a customer might want. Online companies show i…" at bounding box center [703, 217] width 10 height 29
checkbox input "true"
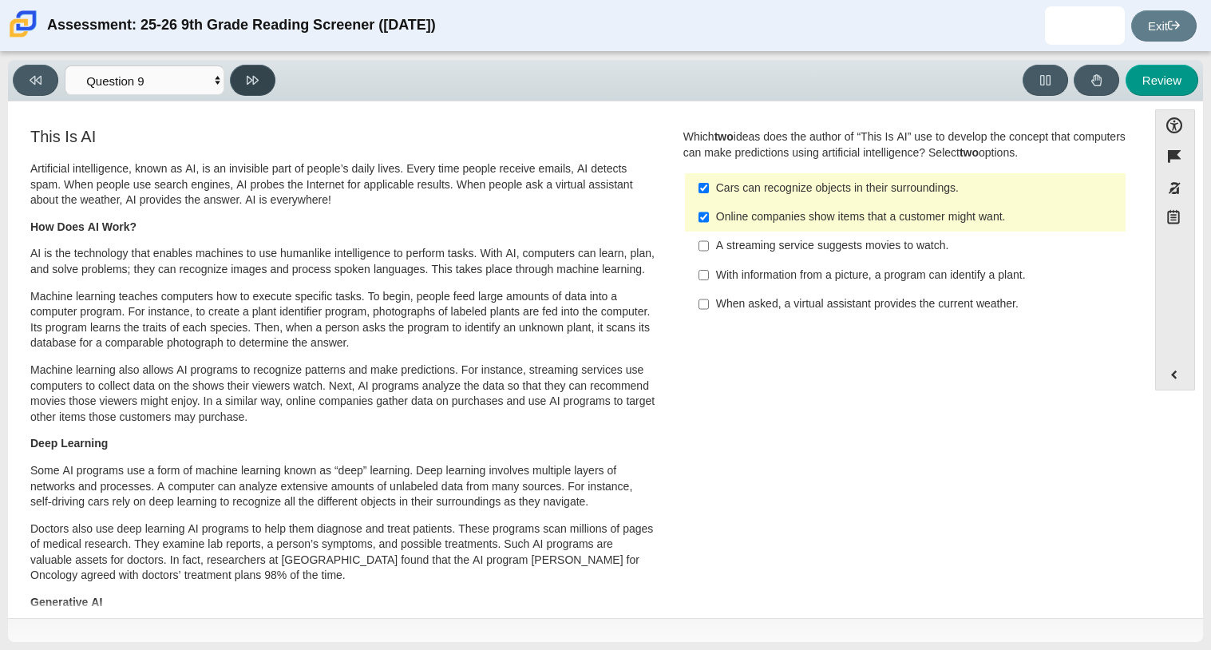
click at [247, 82] on icon at bounding box center [253, 80] width 12 height 9
select select "cdf3c14e-a918-44d1-9b63-3db0fa81641e"
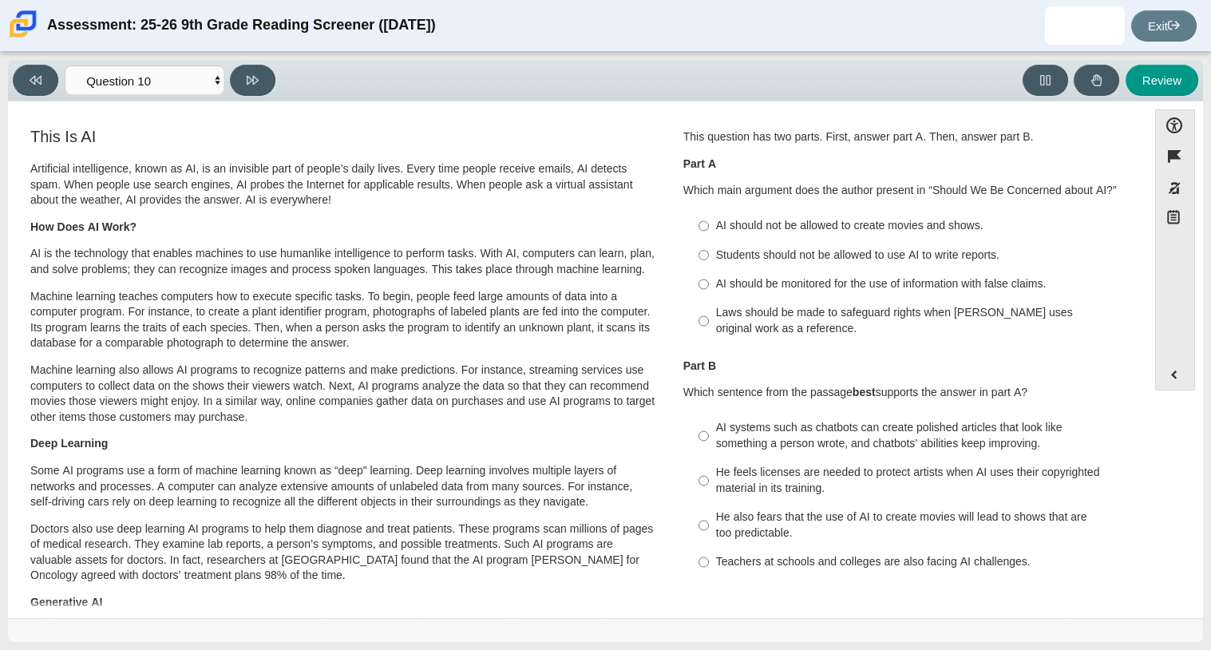
click at [950, 310] on div "Laws should be made to safeguard rights when [PERSON_NAME] uses original work a…" at bounding box center [917, 320] width 403 height 31
click at [709, 310] on input "Laws should be made to safeguard rights when [PERSON_NAME] uses original work a…" at bounding box center [703, 320] width 10 height 45
radio input "true"
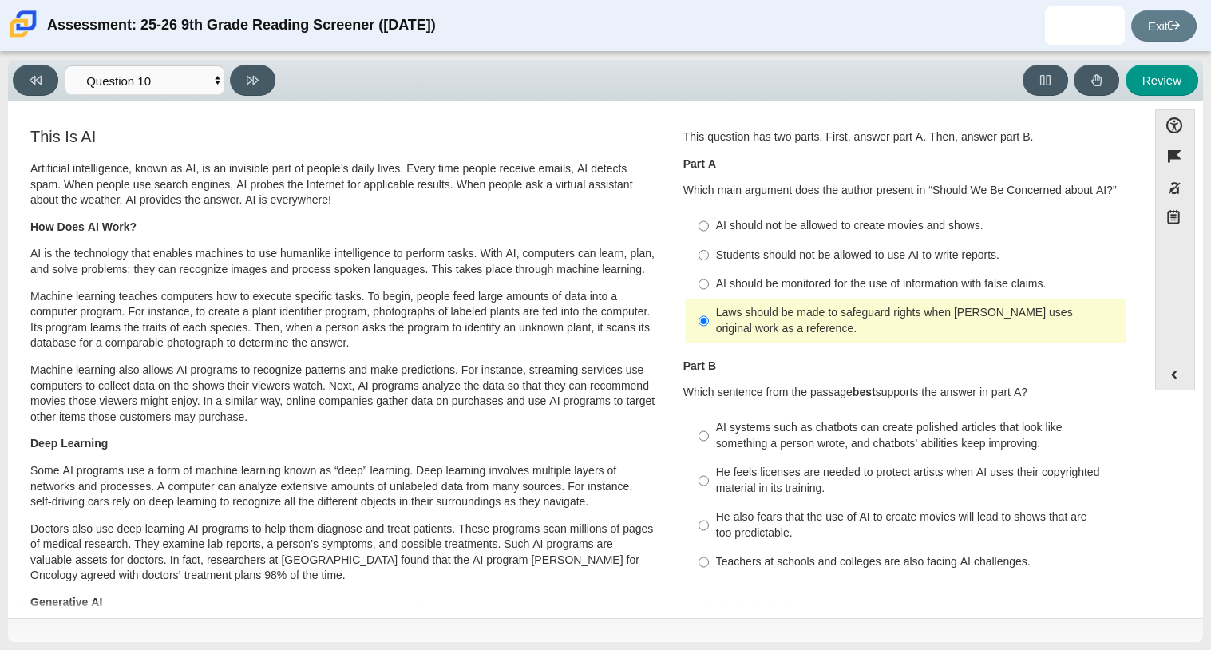
click at [741, 476] on div "He feels licenses are needed to protect artists when AI uses their copyrighted …" at bounding box center [917, 479] width 403 height 31
click at [709, 476] on input "He feels licenses are needed to protect artists when AI uses their copyrighted …" at bounding box center [703, 480] width 10 height 45
radio input "true"
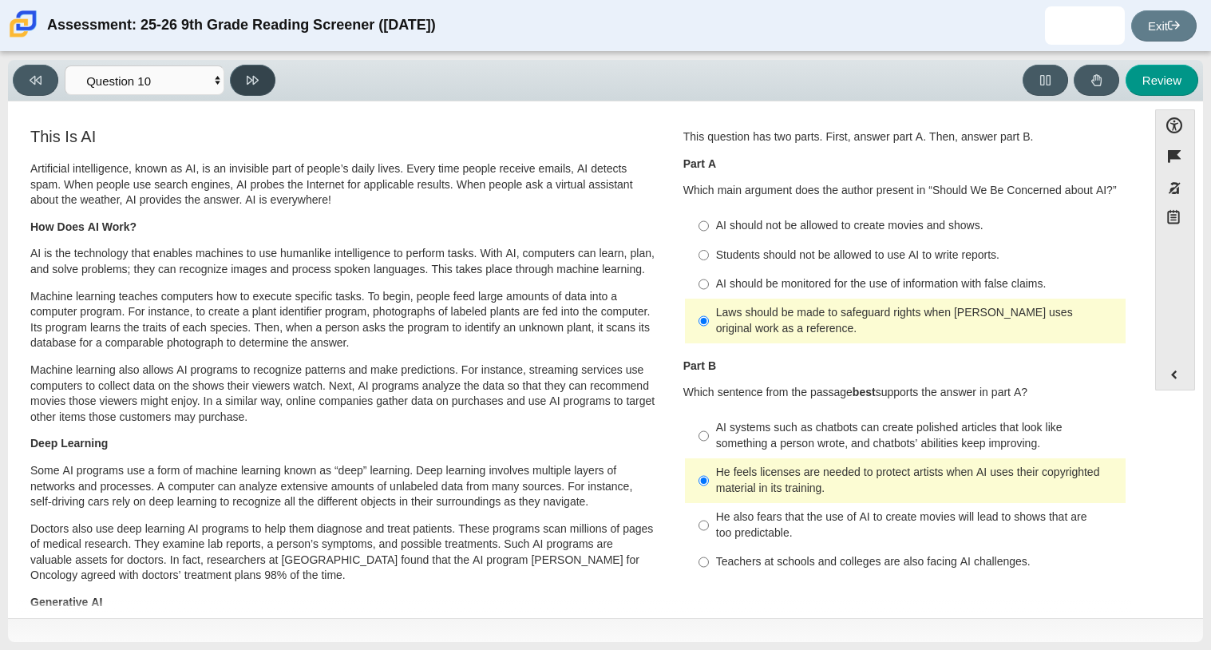
click at [265, 68] on button at bounding box center [252, 80] width 45 height 31
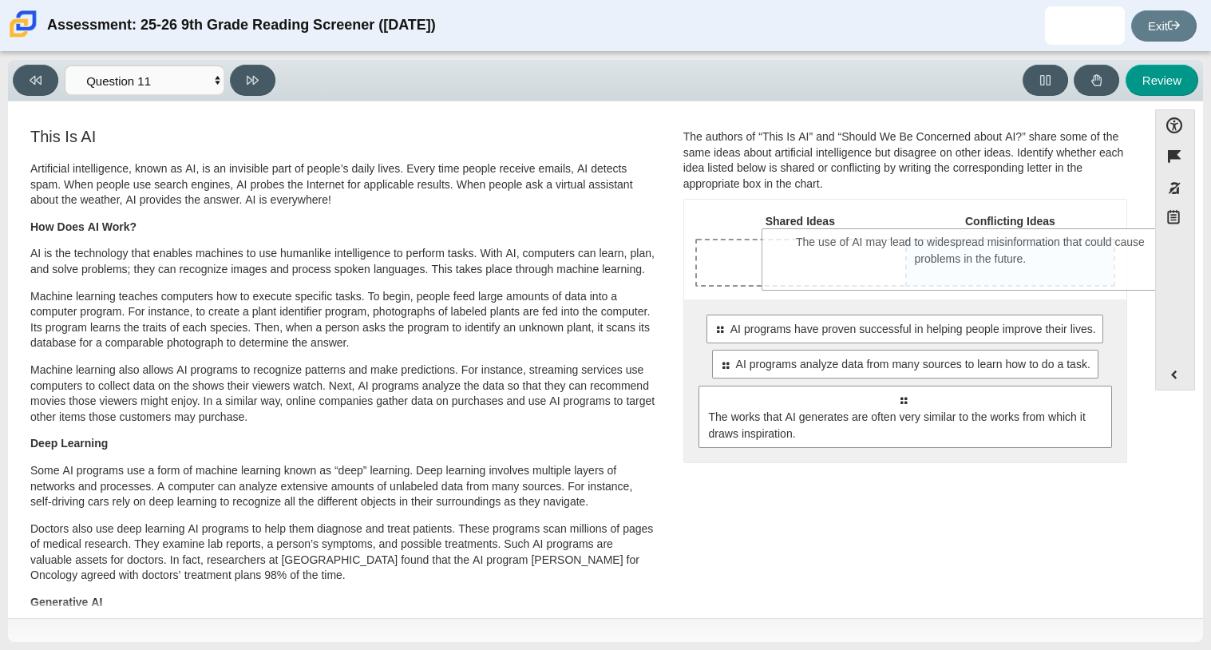
drag, startPoint x: 897, startPoint y: 439, endPoint x: 965, endPoint y: 281, distance: 172.0
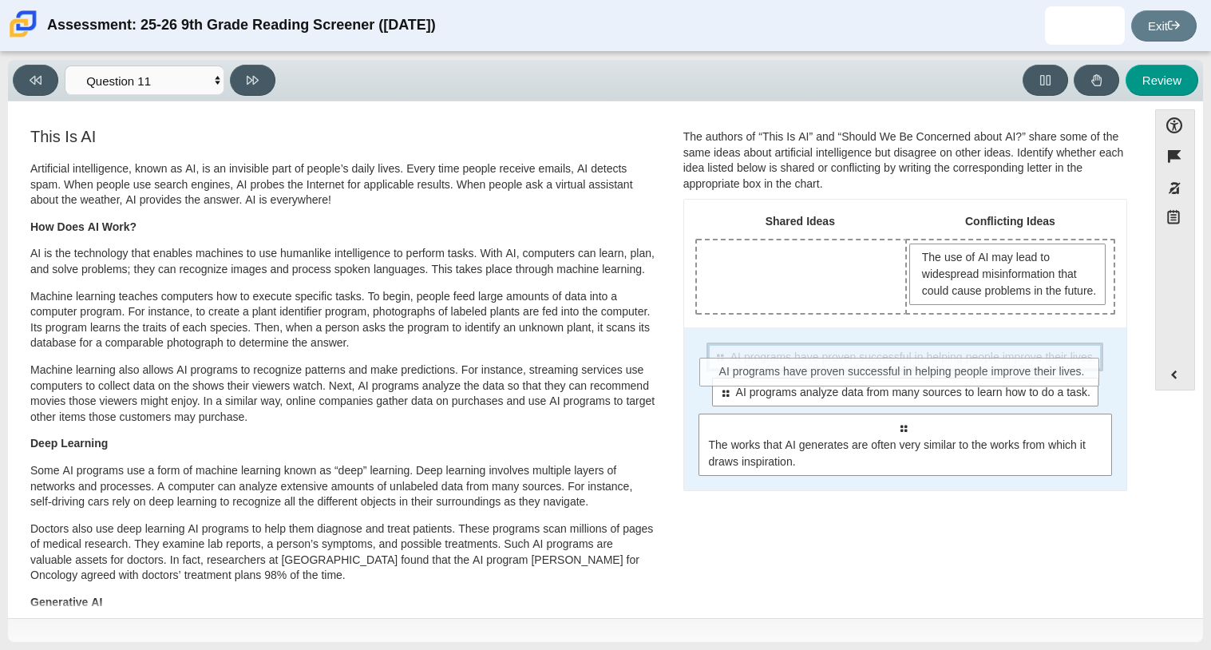
click at [939, 366] on span "AI programs have proven successful in helping people improve their lives." at bounding box center [913, 357] width 366 height 17
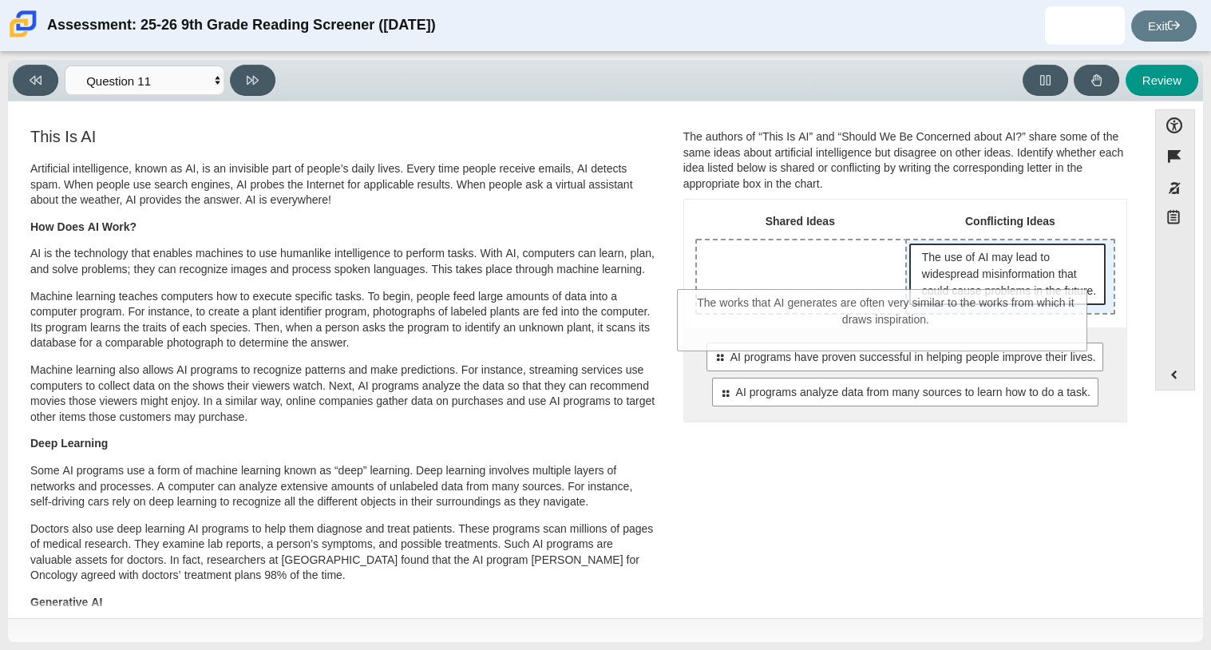
drag, startPoint x: 995, startPoint y: 443, endPoint x: 978, endPoint y: 302, distance: 141.5
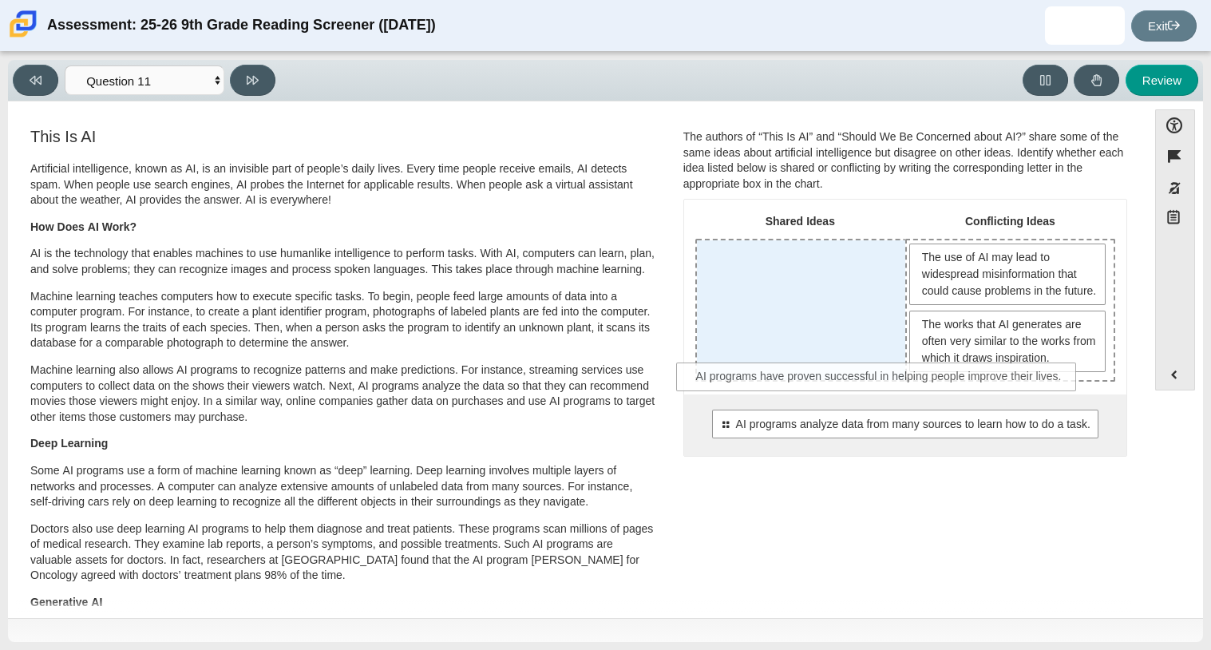
drag, startPoint x: 802, startPoint y: 433, endPoint x: 769, endPoint y: 353, distance: 87.0
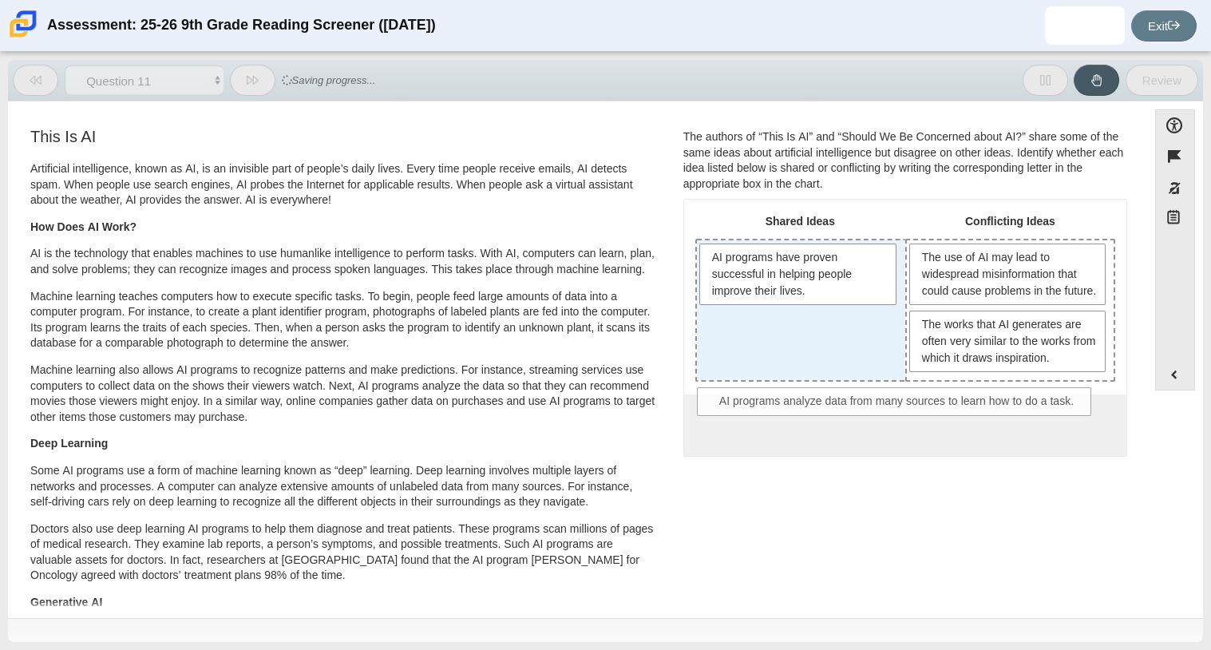
drag, startPoint x: 766, startPoint y: 433, endPoint x: 751, endPoint y: 374, distance: 61.0
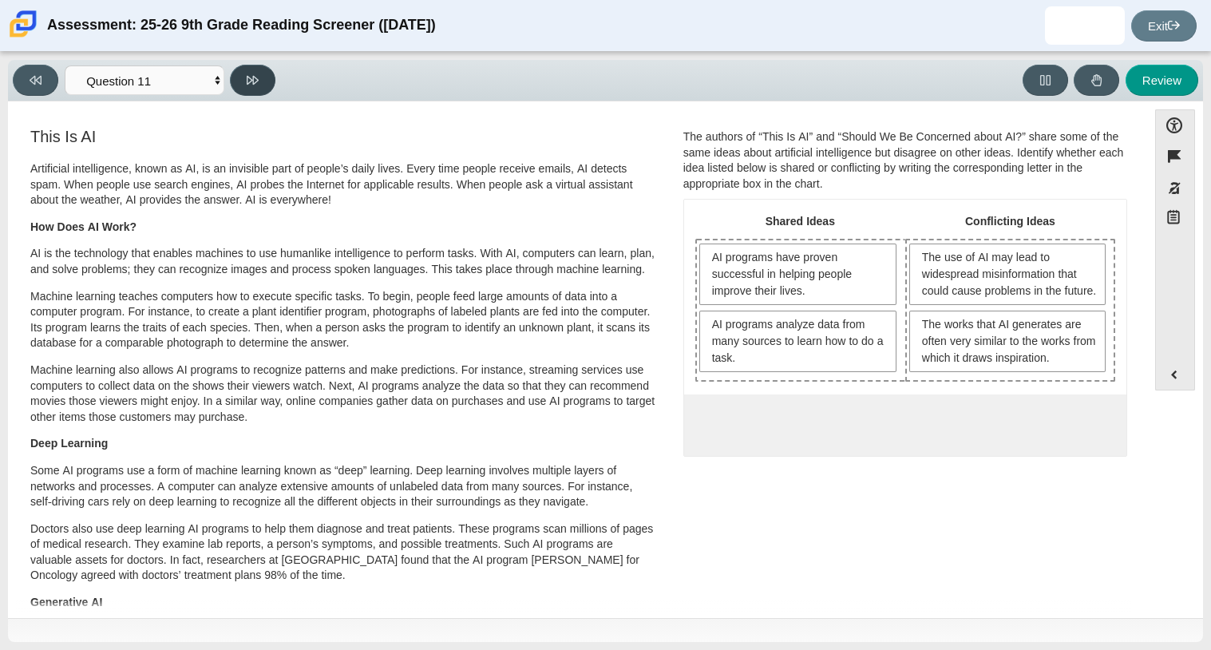
click at [265, 76] on button at bounding box center [252, 80] width 45 height 31
select select "c3effed4-44ce-4a19-bd96-1787f34e9b4c"
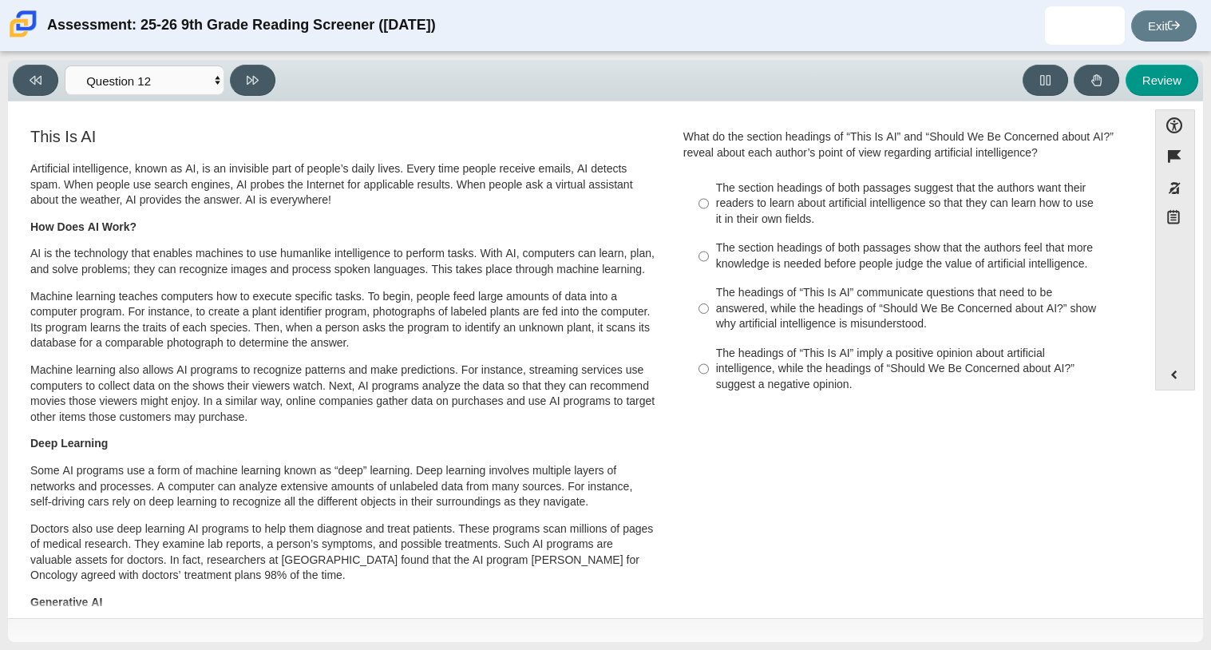
click at [779, 309] on div "The headings of “This Is AI” communicate questions that need to be answered, wh…" at bounding box center [917, 308] width 403 height 47
click at [709, 309] on input "The headings of “This Is AI” communicate questions that need to be answered, wh…" at bounding box center [703, 309] width 10 height 61
radio input "true"
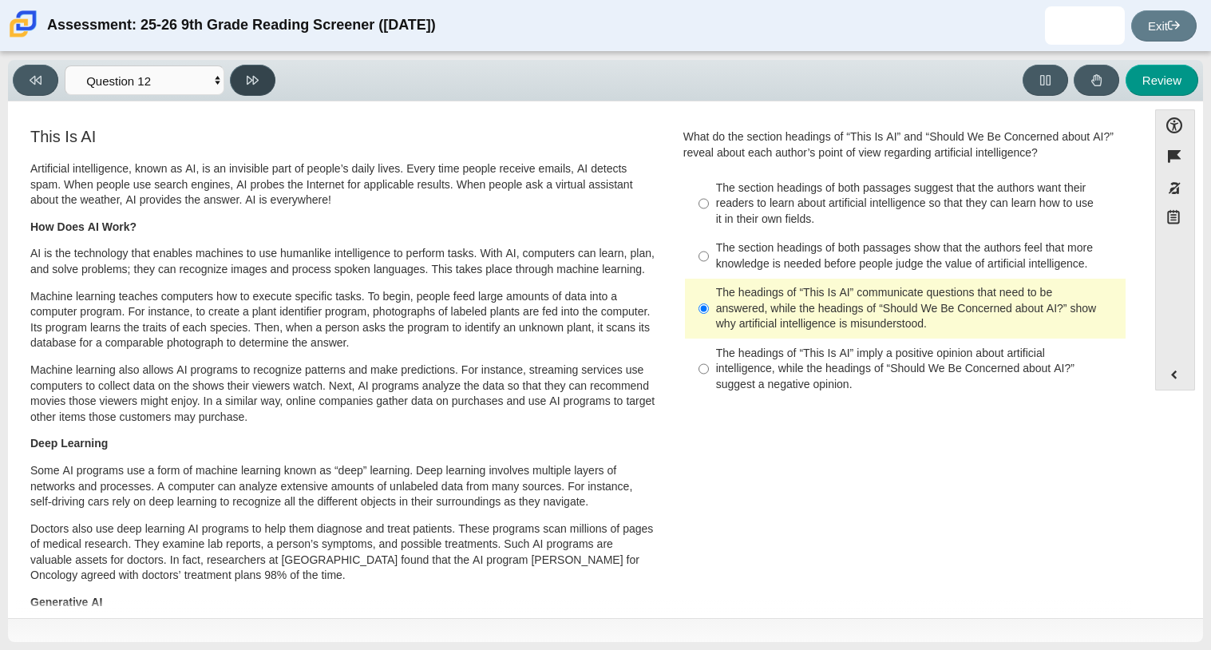
click at [261, 85] on button at bounding box center [252, 80] width 45 height 31
select select "review"
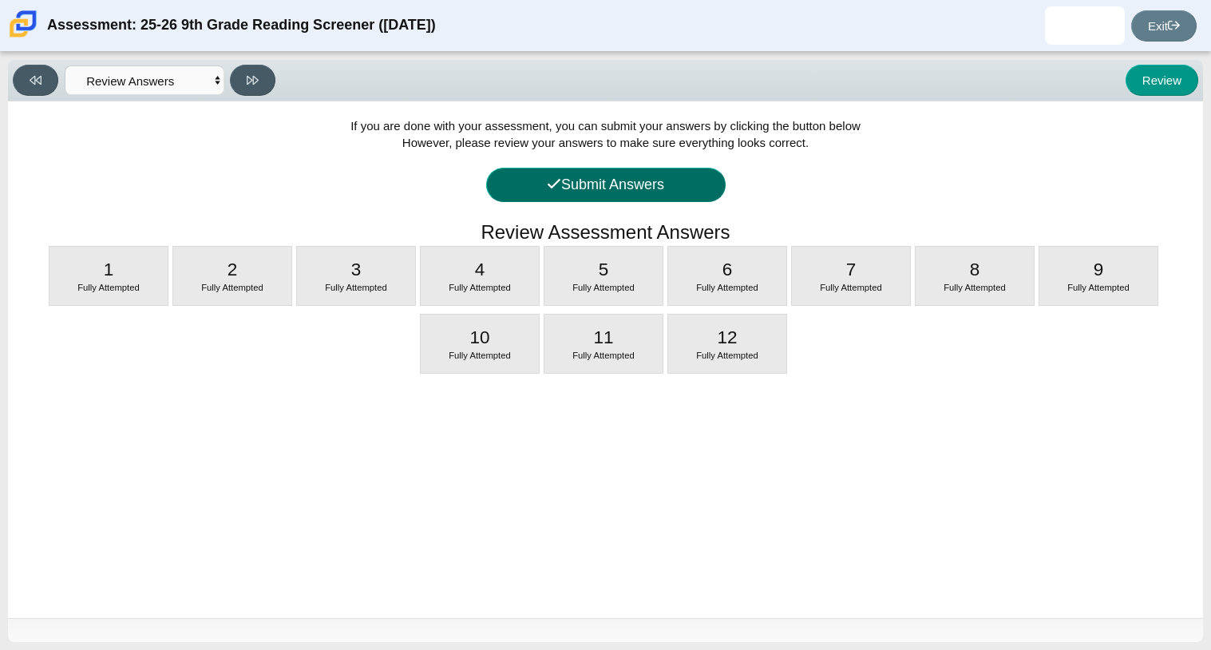
click at [543, 175] on button "Submit Answers" at bounding box center [605, 185] width 239 height 34
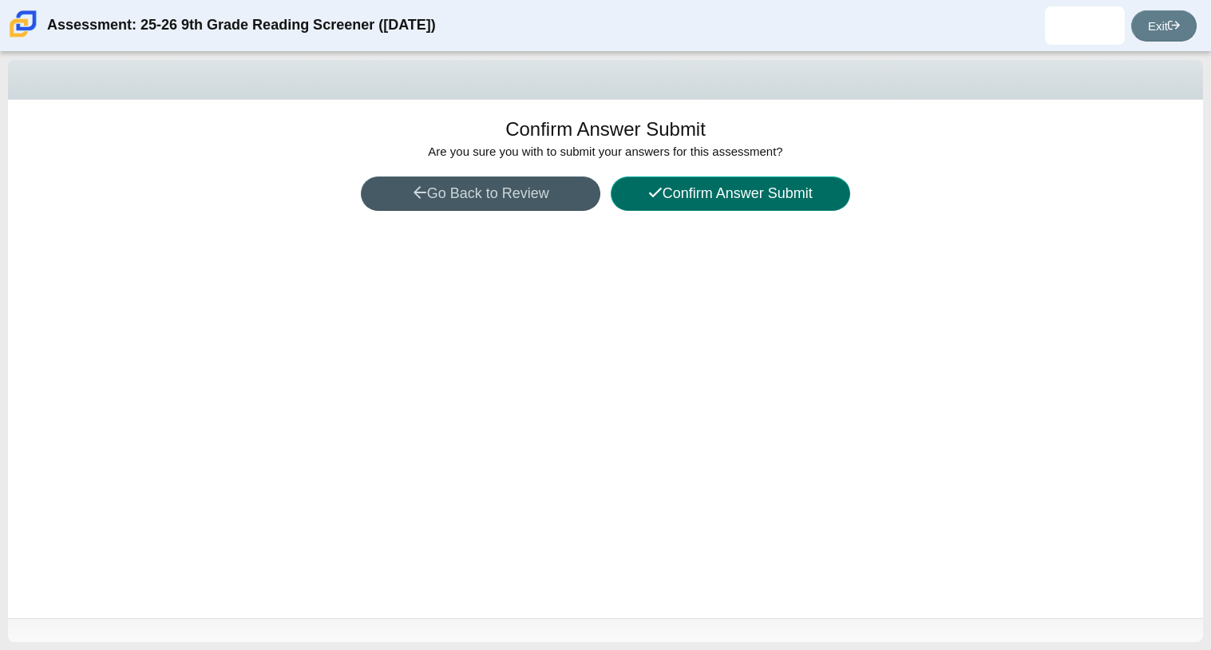
click at [710, 183] on button "Confirm Answer Submit" at bounding box center [730, 193] width 239 height 34
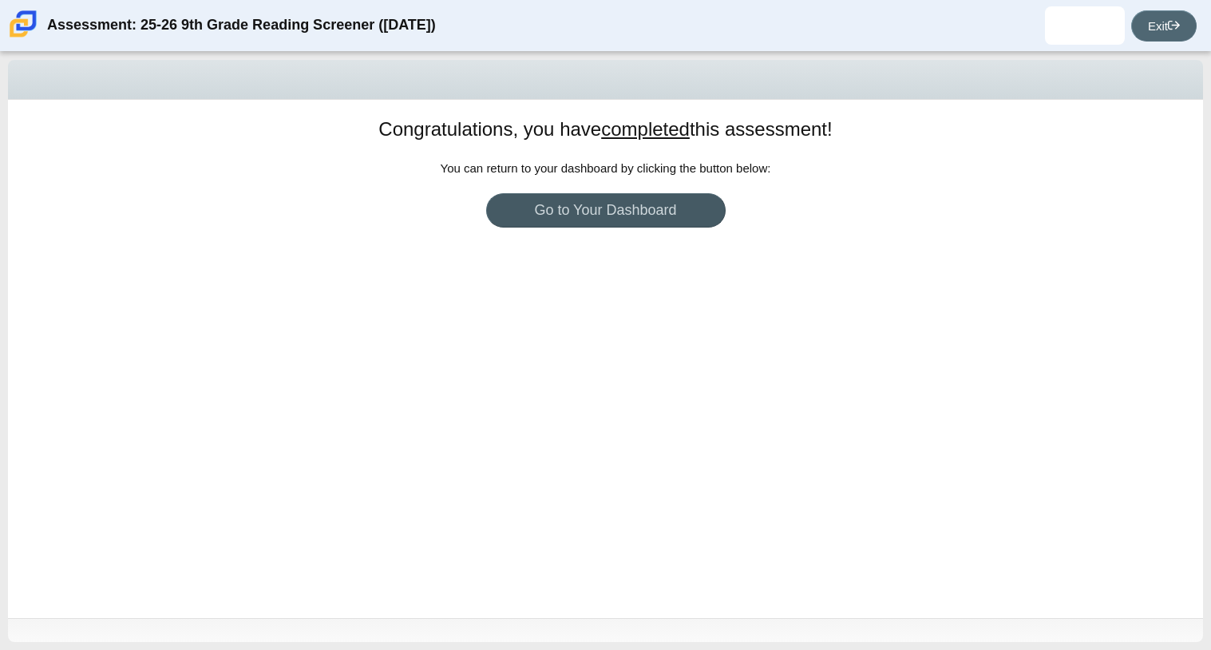
click at [1155, 31] on link "Exit" at bounding box center [1163, 25] width 65 height 31
